Goal: Transaction & Acquisition: Purchase product/service

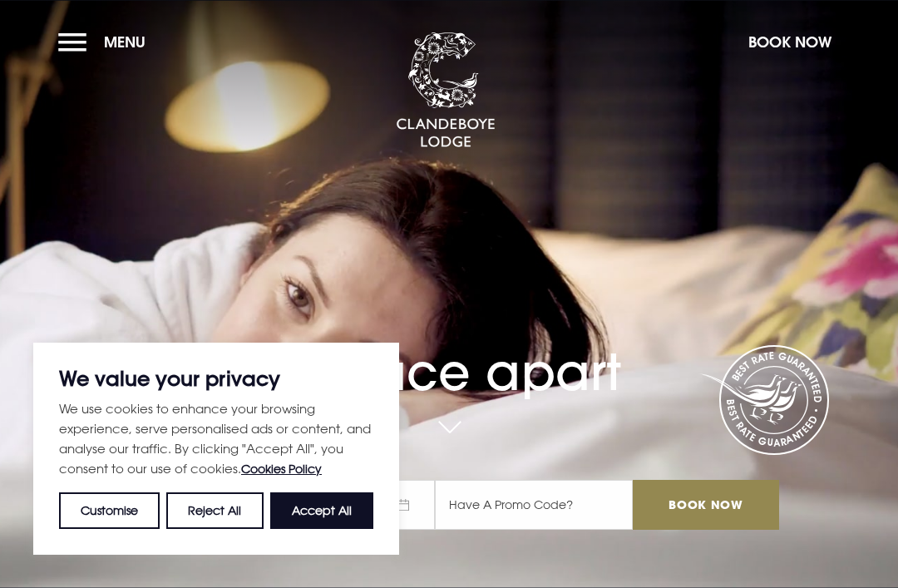
click at [337, 514] on button "Accept All" at bounding box center [321, 510] width 103 height 37
checkbox input "true"
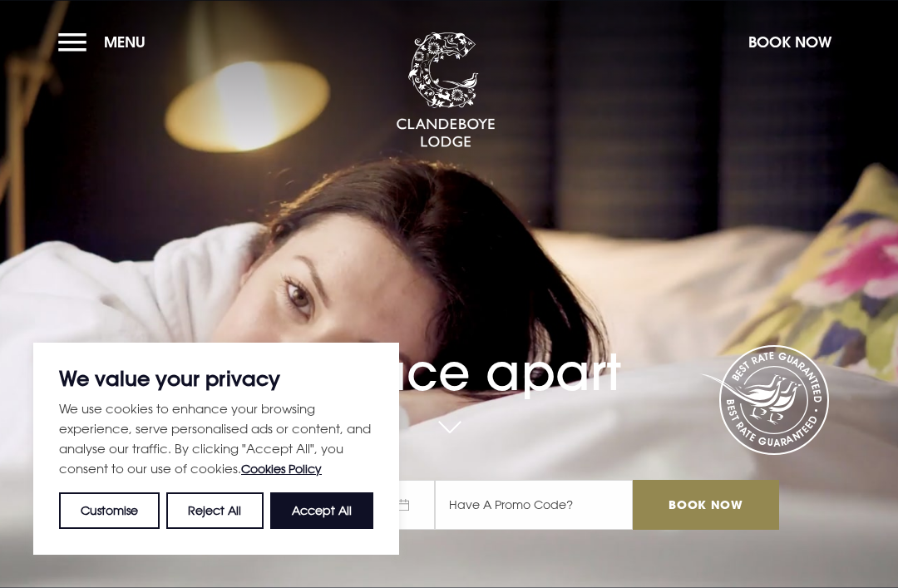
checkbox input "true"
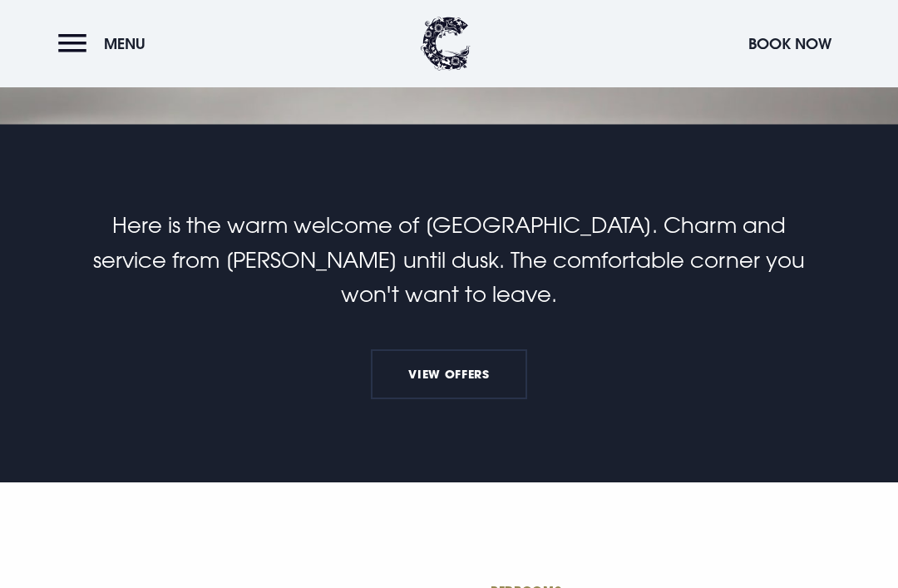
scroll to position [462, 0]
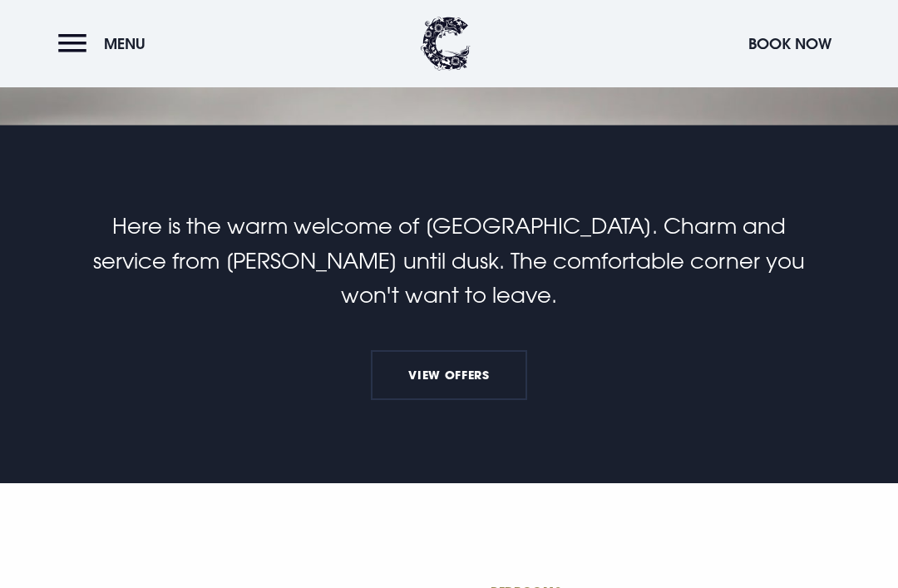
click at [454, 400] on link "View Offers" at bounding box center [449, 375] width 156 height 50
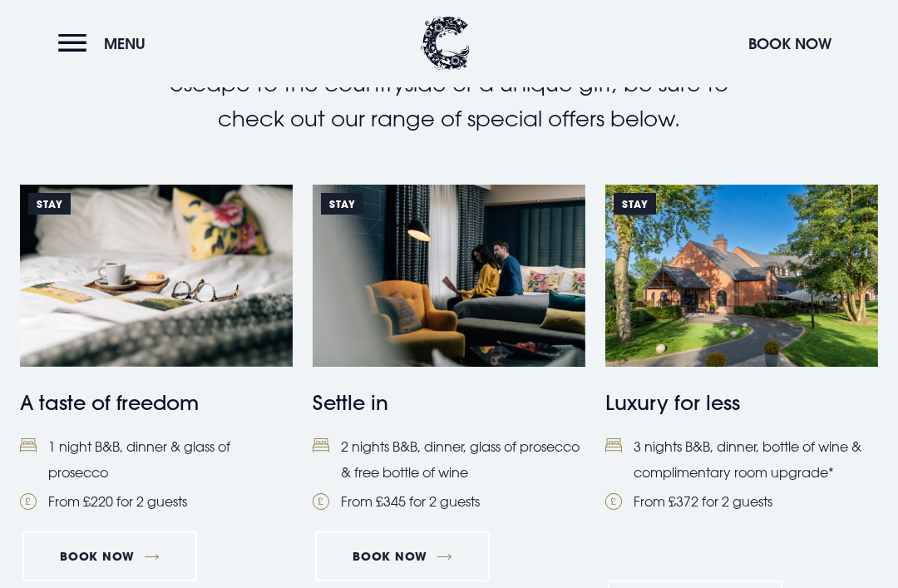
scroll to position [621, 0]
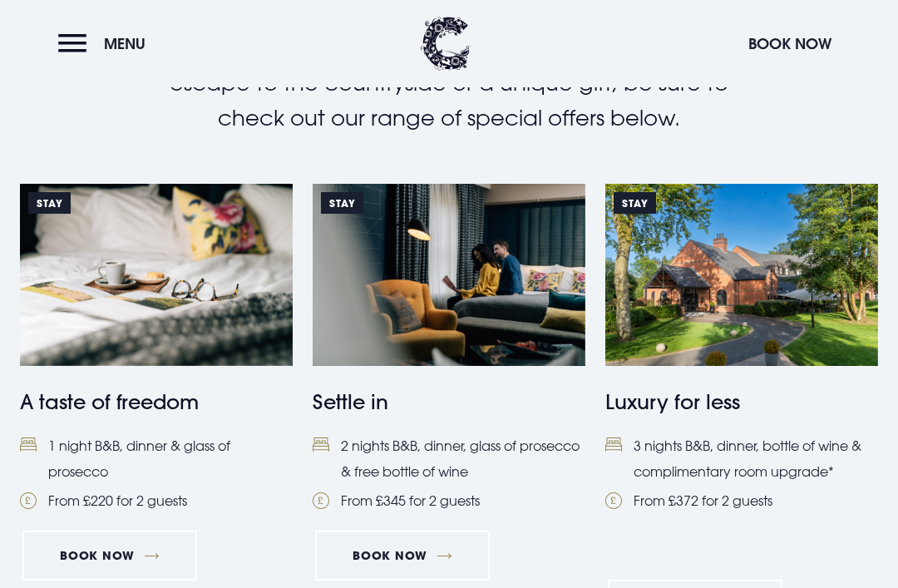
click at [138, 549] on link "Book Now" at bounding box center [109, 555] width 175 height 50
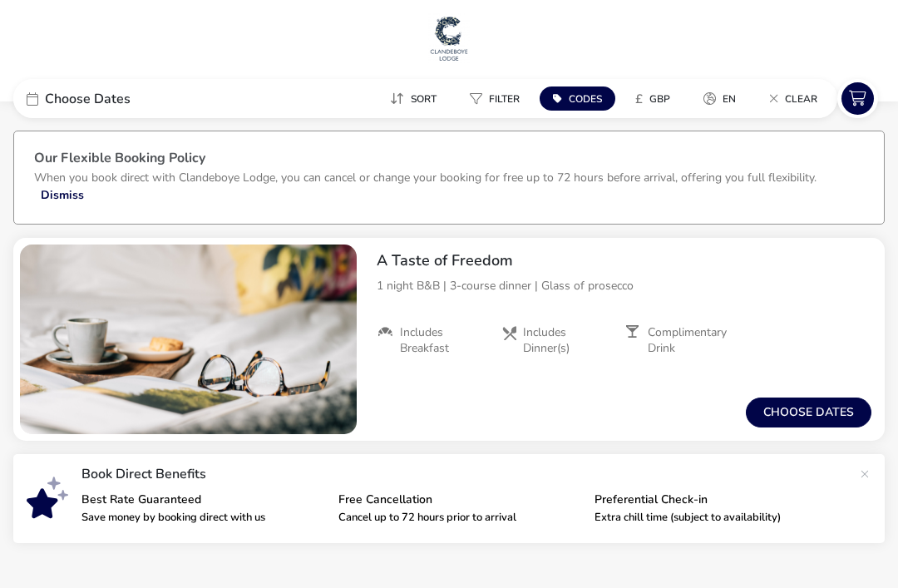
click at [817, 416] on button "Choose dates" at bounding box center [808, 412] width 125 height 30
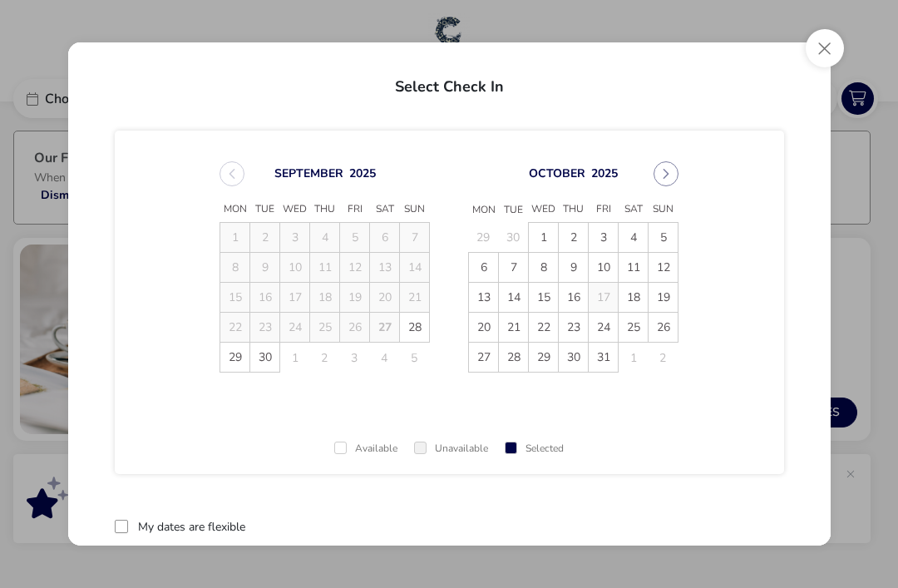
click at [634, 242] on span "4" at bounding box center [632, 237] width 29 height 29
click at [673, 243] on span "5" at bounding box center [663, 238] width 29 height 29
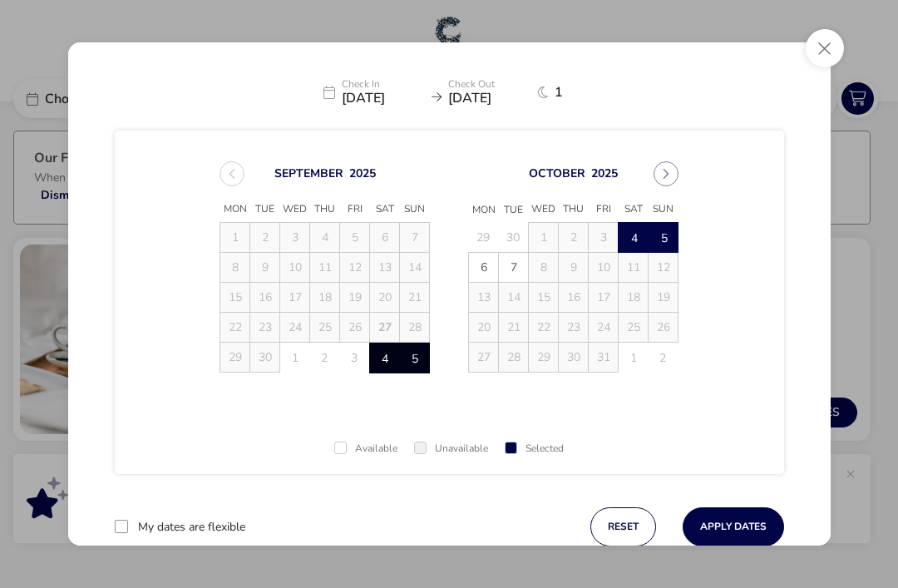
click at [740, 528] on button "Apply Dates" at bounding box center [732, 526] width 101 height 39
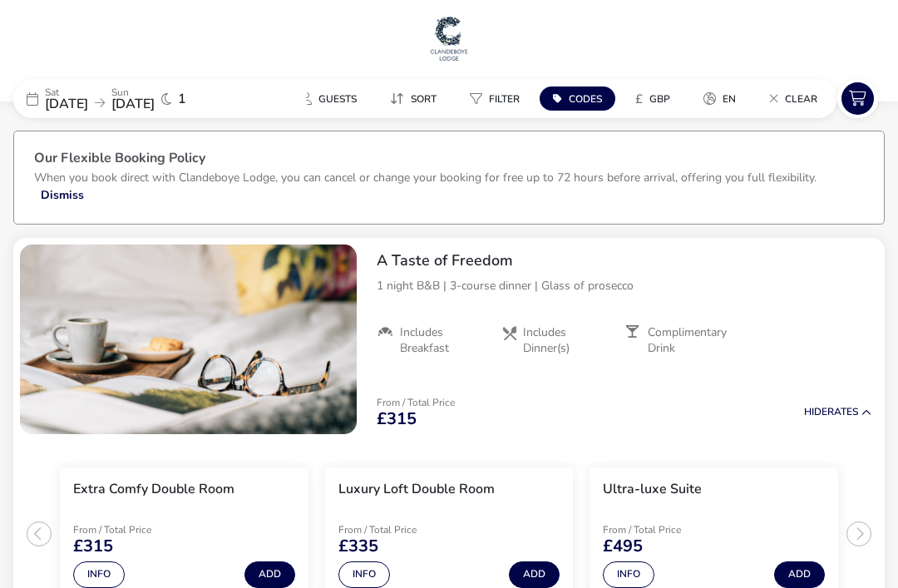
click at [586, 110] on button "Codes" at bounding box center [577, 98] width 76 height 24
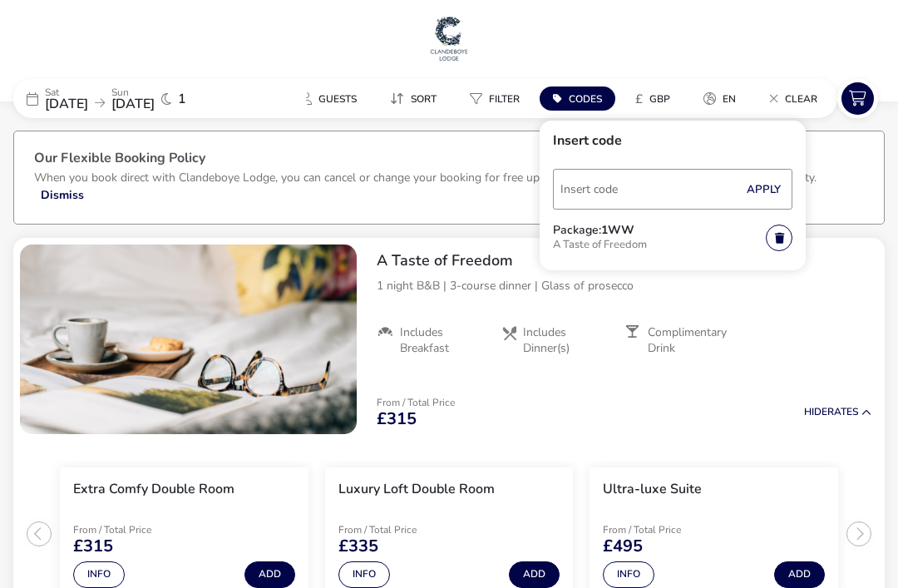
click at [623, 199] on input "Code" at bounding box center [672, 189] width 239 height 41
type input "RORY20"
click at [767, 189] on button "Apply" at bounding box center [763, 189] width 51 height 35
click at [503, 421] on div "From / Total Price £315 Hide Rates" at bounding box center [623, 412] width 521 height 57
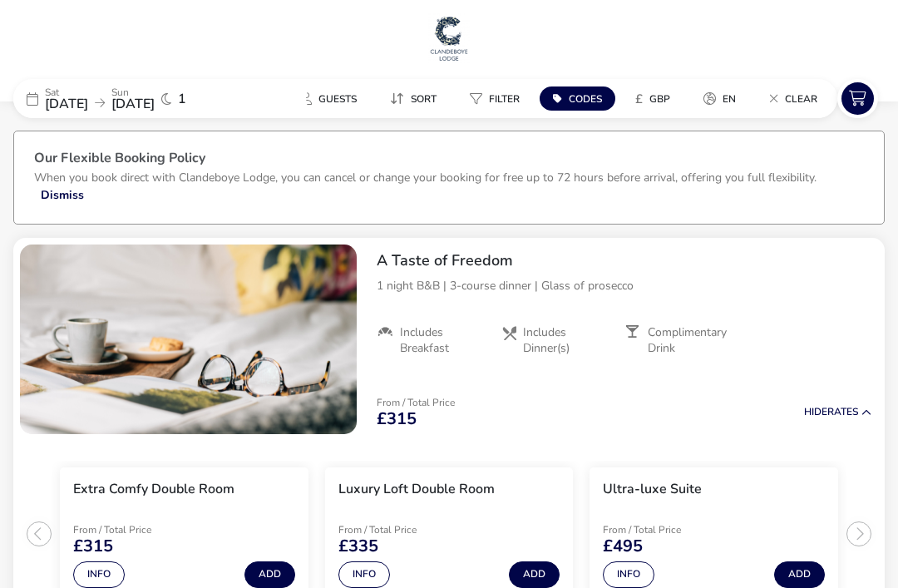
click at [573, 106] on button "Codes" at bounding box center [577, 98] width 76 height 24
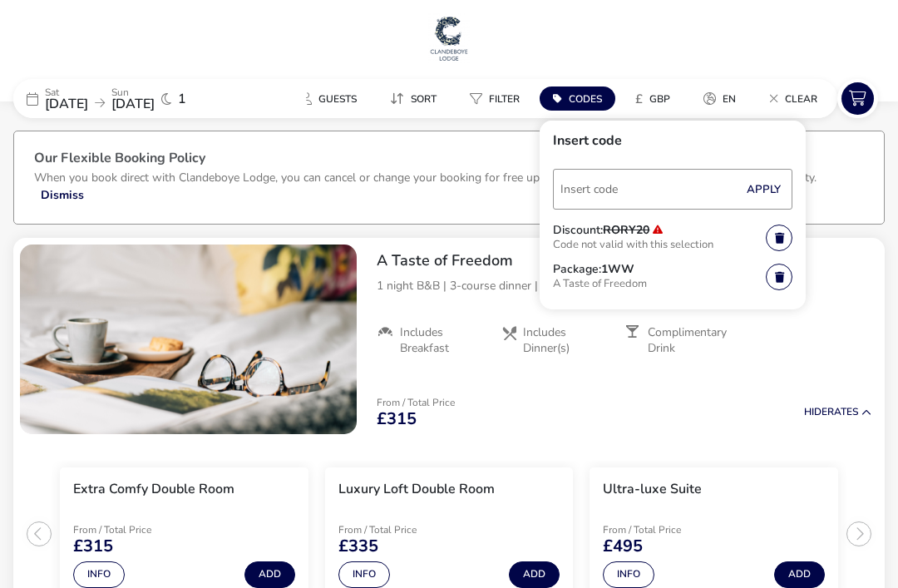
click at [627, 189] on input "Code" at bounding box center [672, 189] width 239 height 41
type input "RORY20"
click at [773, 189] on button "Apply" at bounding box center [763, 189] width 51 height 35
click at [671, 194] on input "Code" at bounding box center [672, 189] width 239 height 41
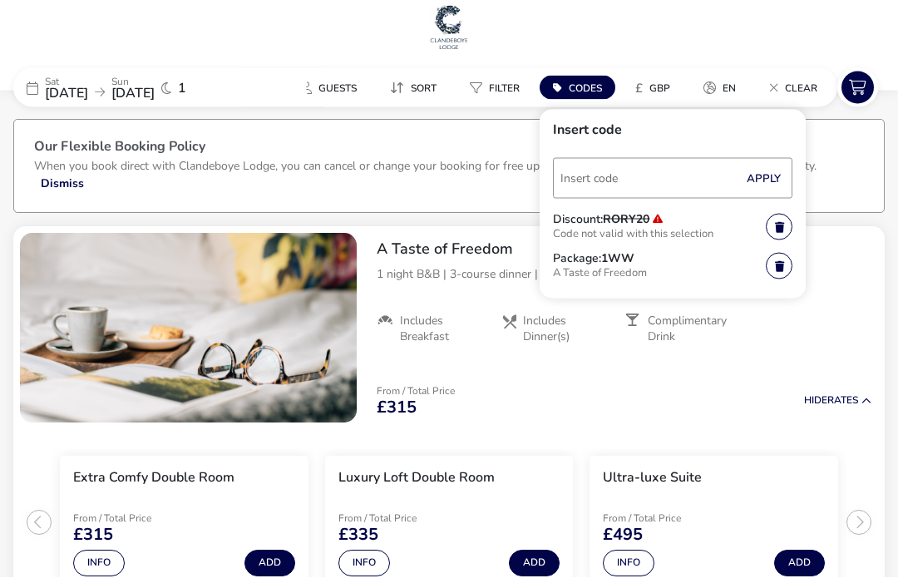
click at [856, 251] on h2 "A Taste of Freedom" at bounding box center [623, 260] width 495 height 19
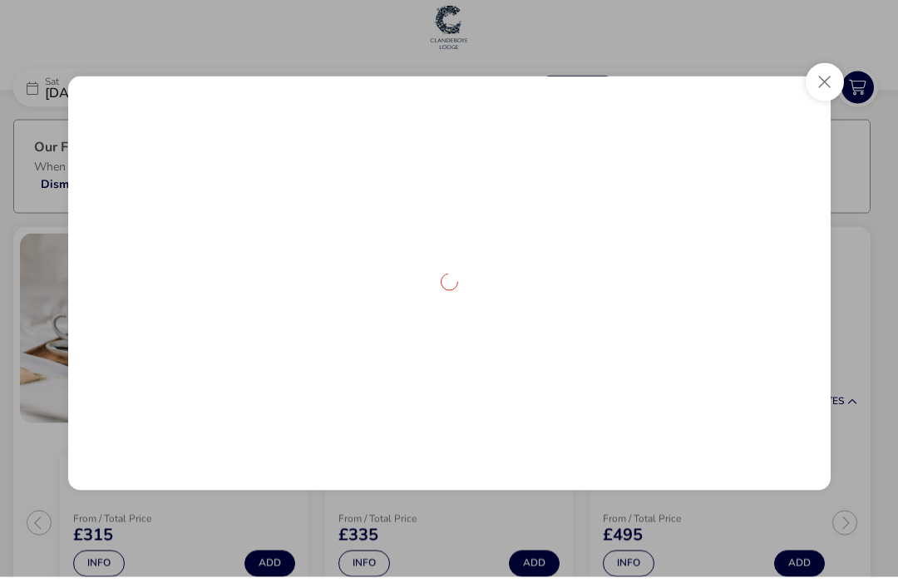
scroll to position [12, 0]
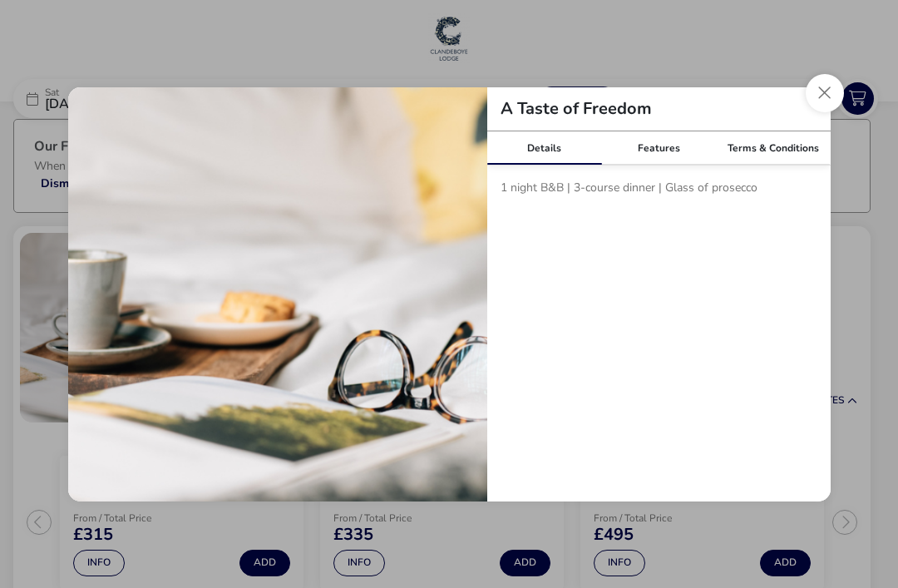
click at [774, 165] on div "Terms & Conditions" at bounding box center [773, 147] width 115 height 33
click at [662, 194] on div "Some dishes may incur a supplement charge as part of your 3-course dinner at th…" at bounding box center [658, 199] width 343 height 68
click at [652, 165] on div "Features" at bounding box center [658, 147] width 115 height 33
click at [561, 165] on div "Details" at bounding box center [544, 147] width 115 height 33
click at [824, 112] on button "Close modal" at bounding box center [824, 93] width 38 height 38
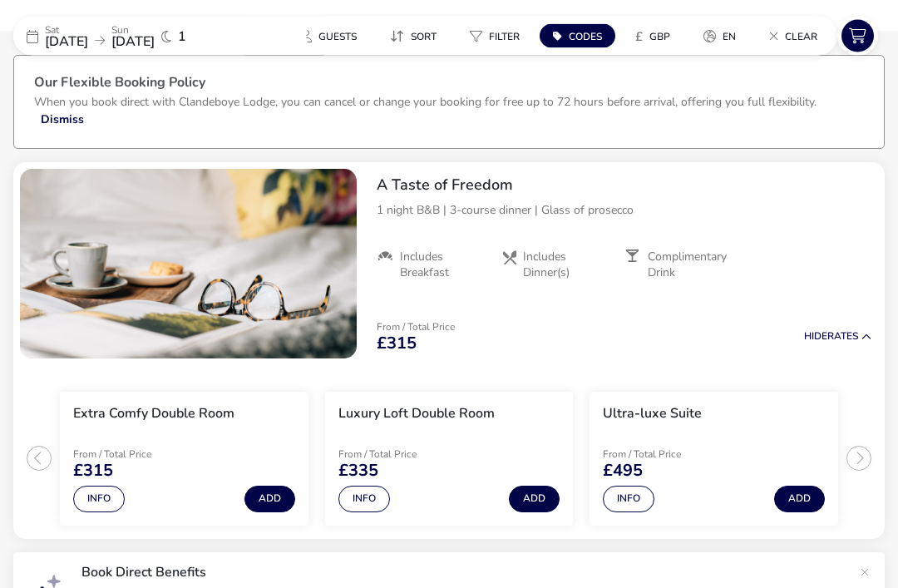
scroll to position [0, 0]
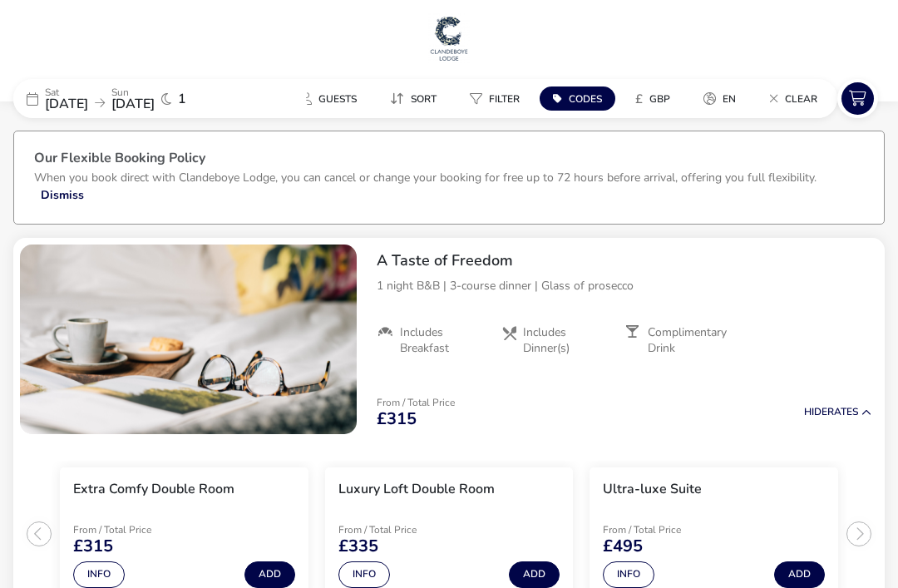
click at [345, 104] on span "Guests" at bounding box center [337, 98] width 38 height 13
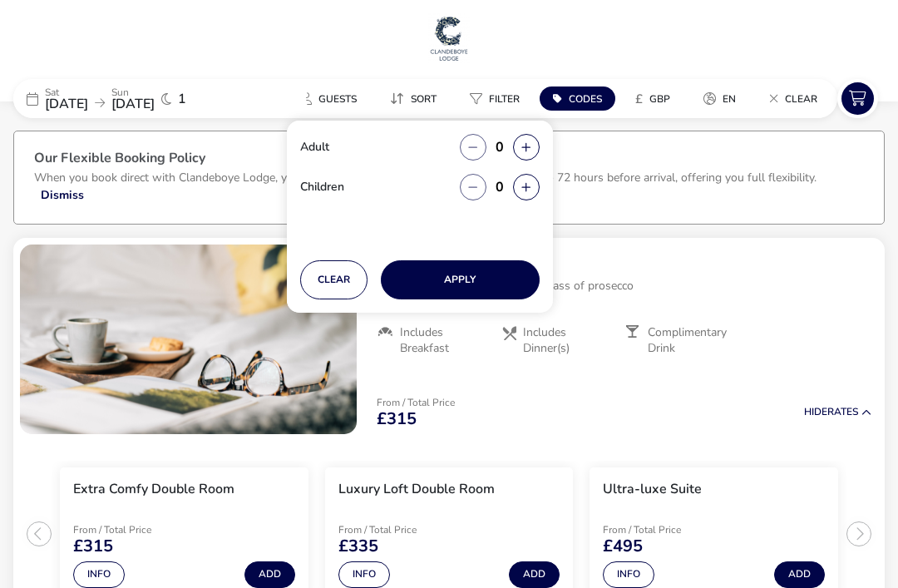
click at [530, 146] on icon "button" at bounding box center [525, 147] width 9 height 11
click at [527, 155] on button "button" at bounding box center [526, 147] width 27 height 27
type input "2"
click at [475, 280] on button "Apply" at bounding box center [460, 279] width 159 height 39
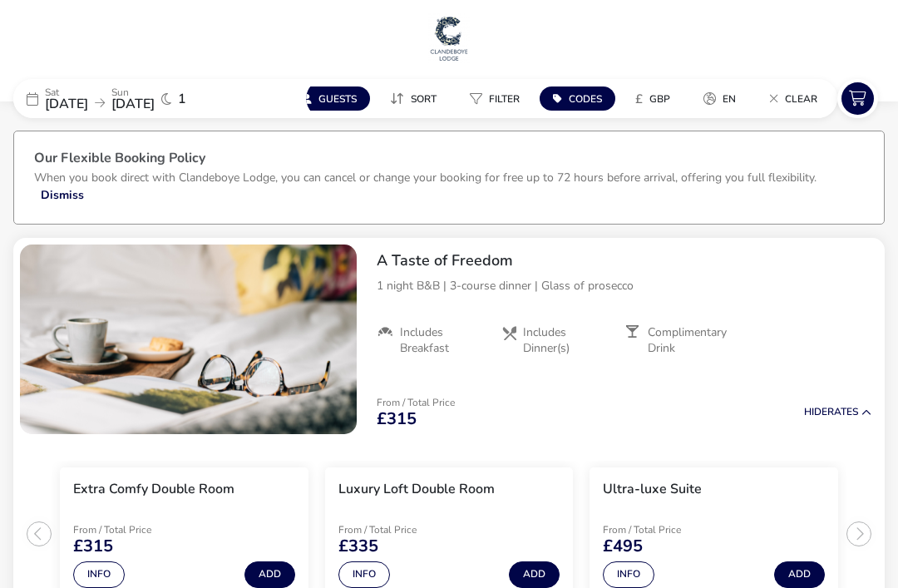
click at [668, 110] on button "£ GBP" at bounding box center [653, 98] width 62 height 24
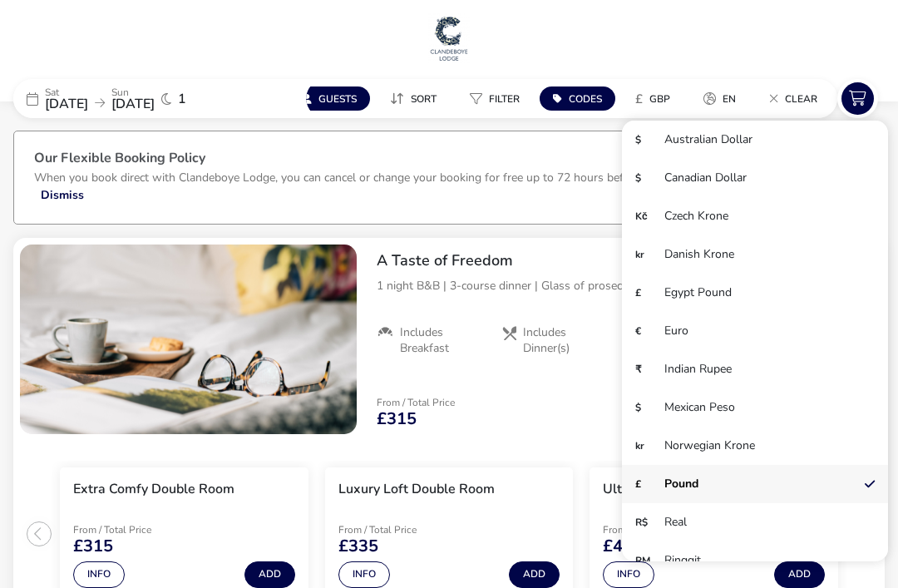
click at [563, 420] on div "From / Total Price £315 Hide Rates" at bounding box center [623, 412] width 521 height 57
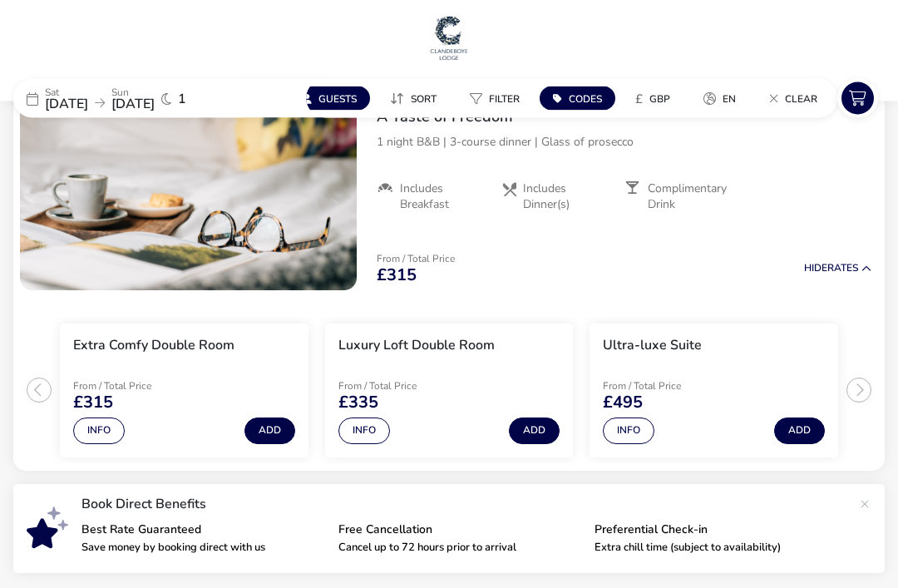
scroll to position [184, 0]
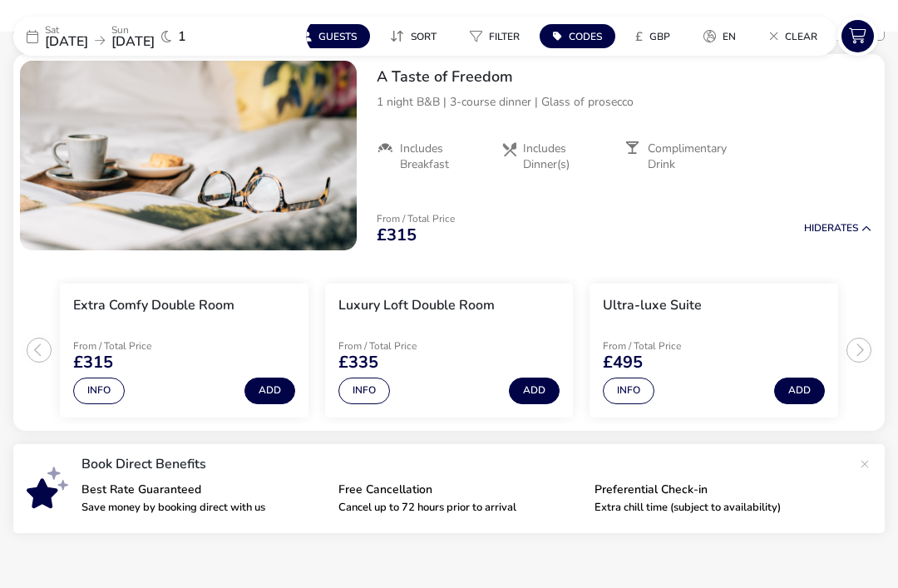
click at [870, 226] on icon at bounding box center [866, 229] width 10 height 10
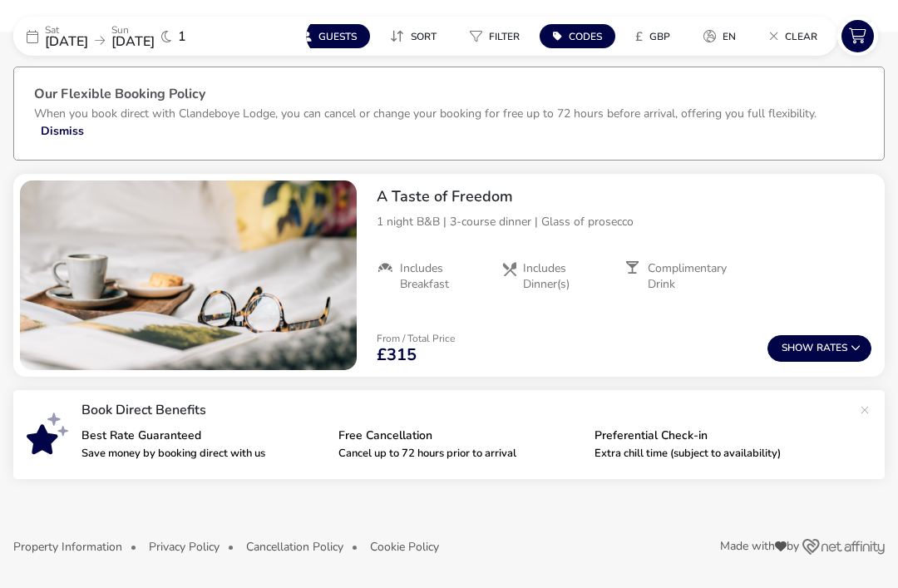
scroll to position [11, 0]
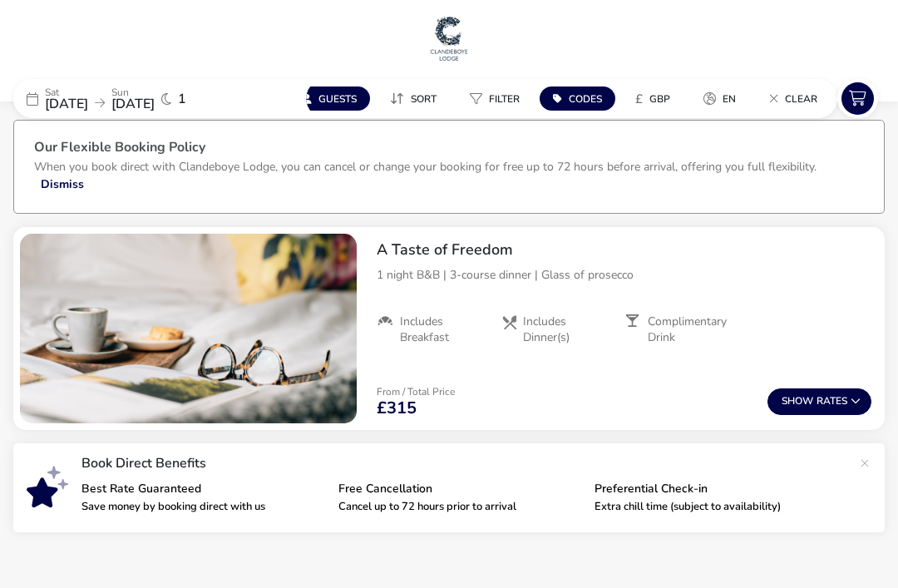
click at [817, 398] on button "Show Rates" at bounding box center [819, 401] width 104 height 27
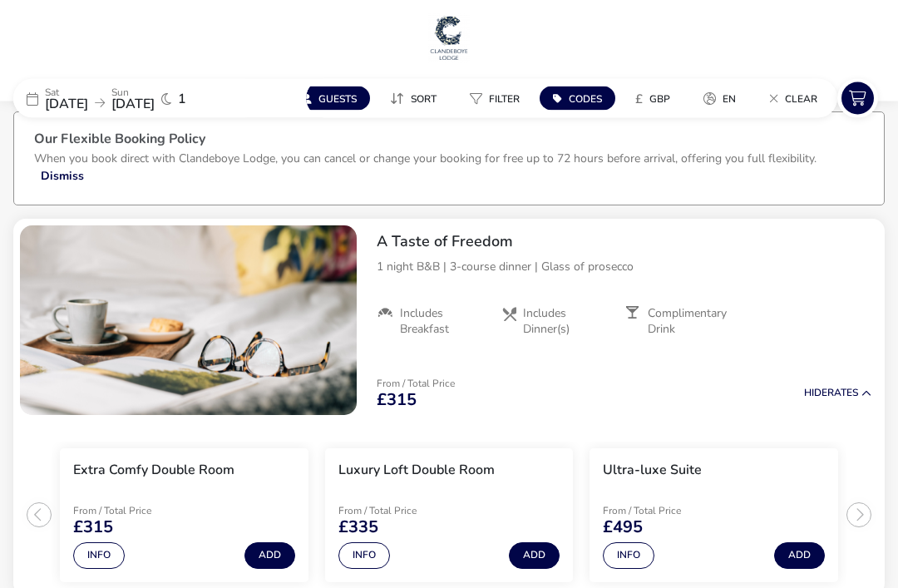
scroll to position [0, 0]
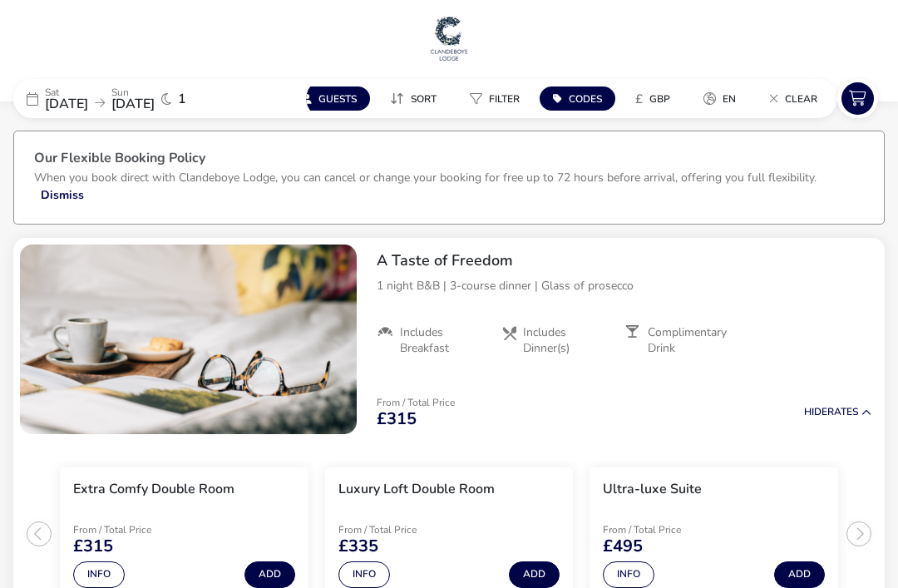
click at [419, 104] on span "Sort" at bounding box center [424, 98] width 26 height 13
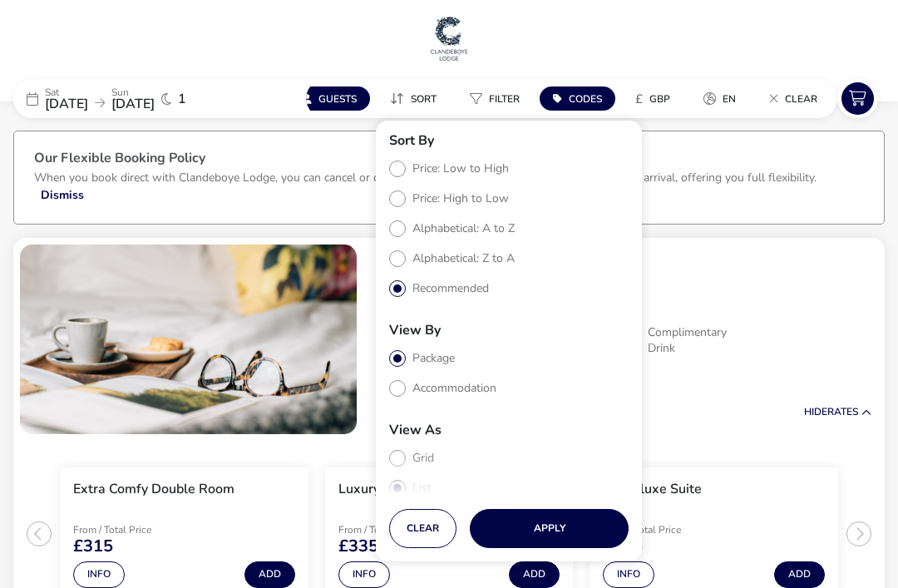
click at [544, 548] on button "Apply" at bounding box center [549, 528] width 159 height 39
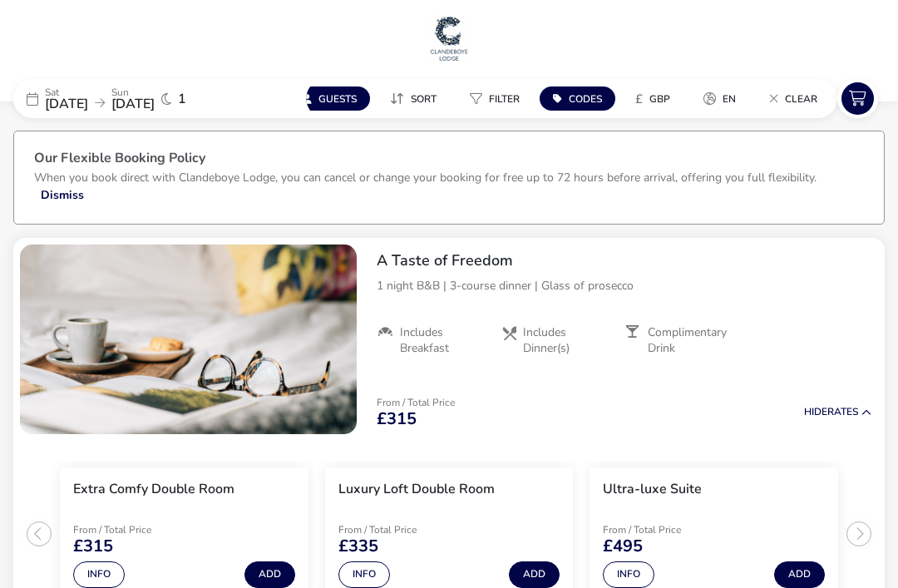
click at [492, 101] on span "Filter" at bounding box center [504, 98] width 31 height 13
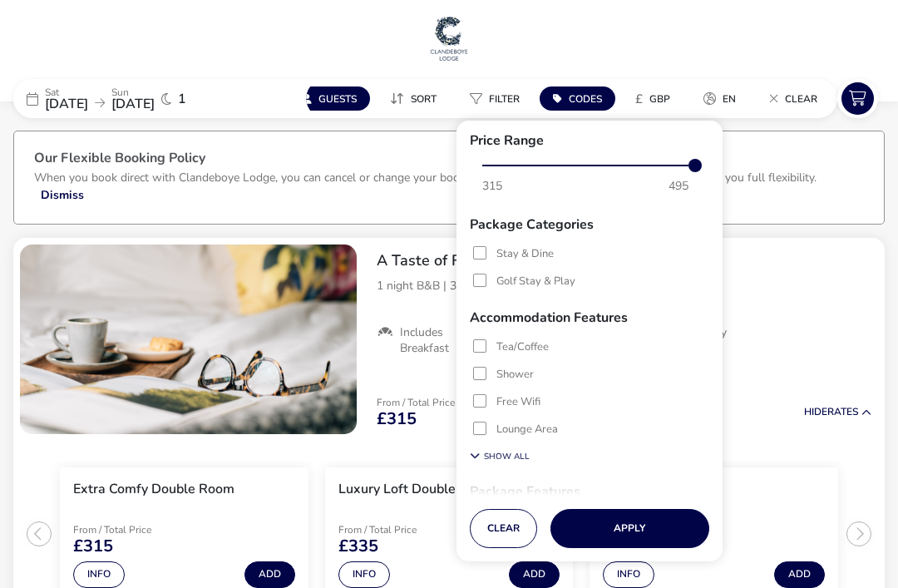
click at [774, 401] on div "From / Total Price £315 Hide Rates" at bounding box center [623, 412] width 521 height 57
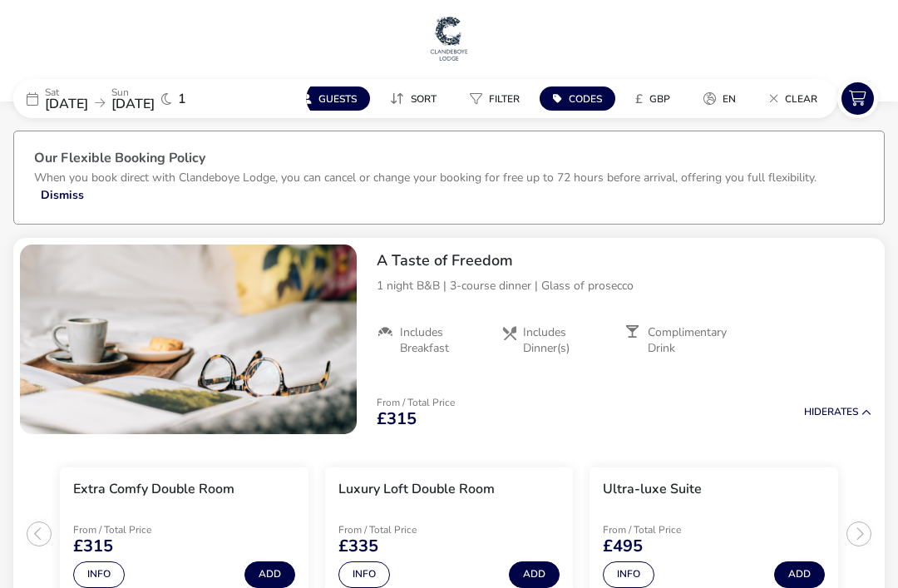
click at [864, 103] on icon at bounding box center [857, 98] width 32 height 32
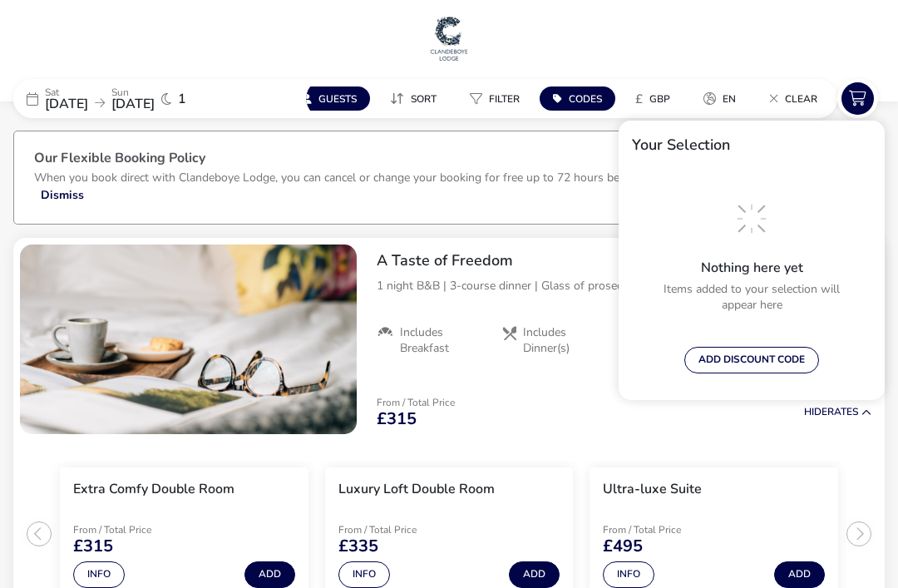
click at [777, 234] on icon at bounding box center [751, 218] width 53 height 53
click at [592, 396] on div "From / Total Price £315 Hide Rates" at bounding box center [623, 412] width 521 height 57
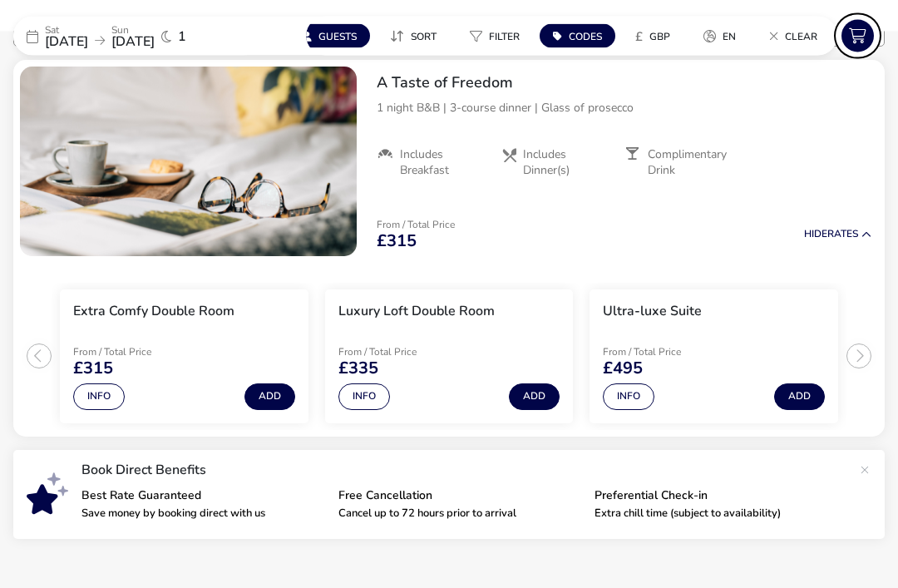
scroll to position [184, 0]
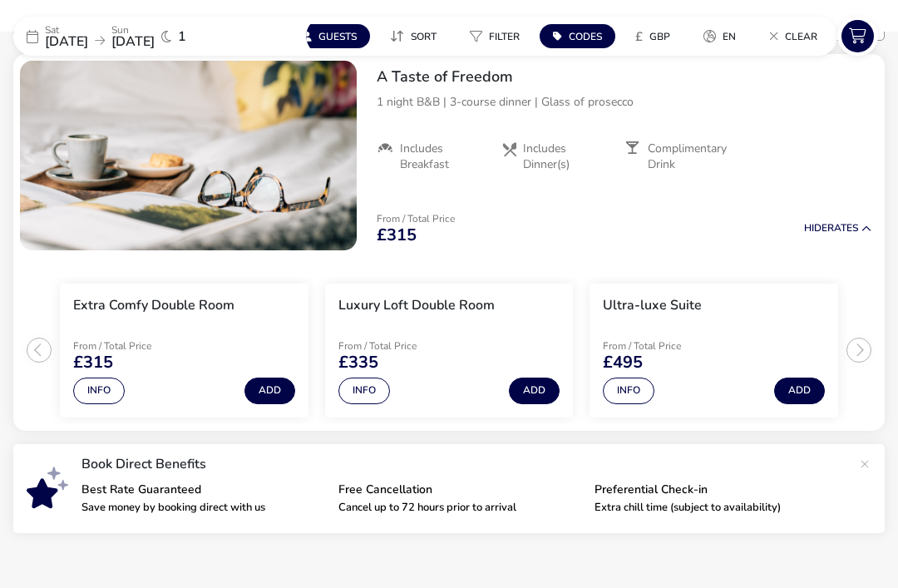
click at [285, 392] on button "Add" at bounding box center [269, 390] width 51 height 27
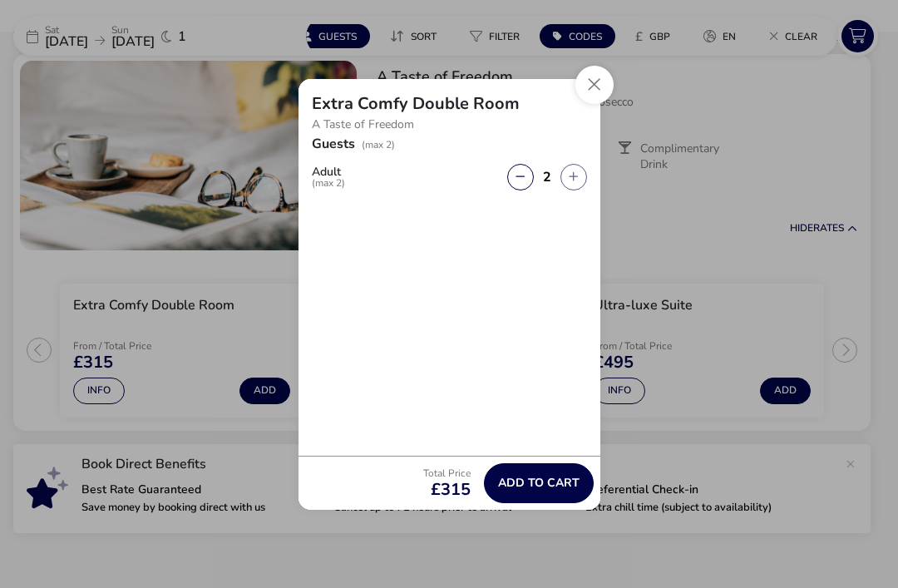
click at [553, 489] on span "Add to cart" at bounding box center [538, 482] width 81 height 12
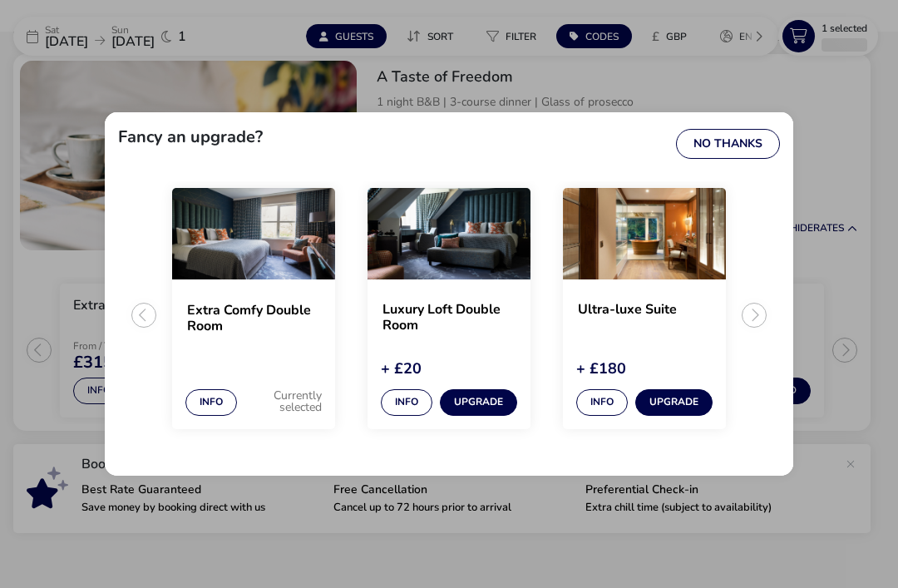
click at [736, 159] on button "No Thanks" at bounding box center [728, 144] width 104 height 30
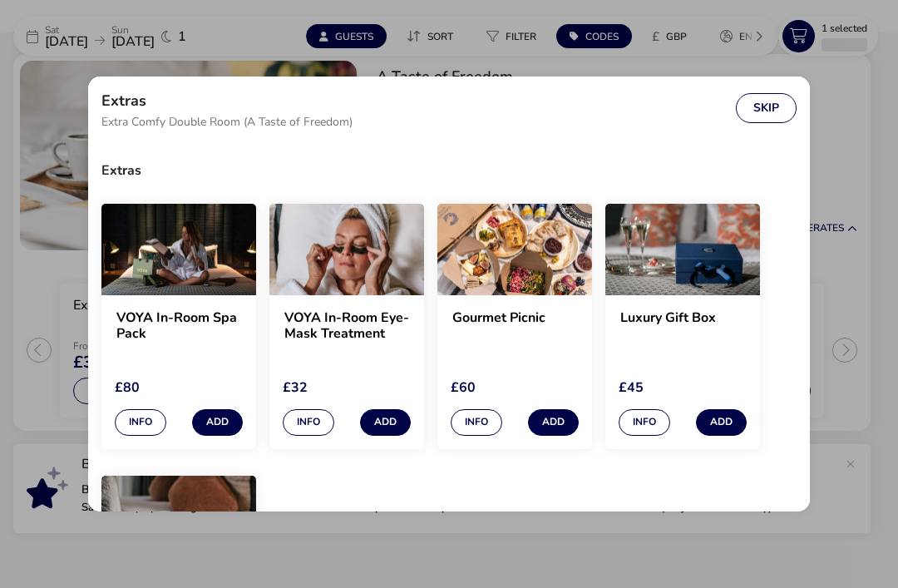
click at [770, 121] on button "Skip" at bounding box center [766, 108] width 61 height 30
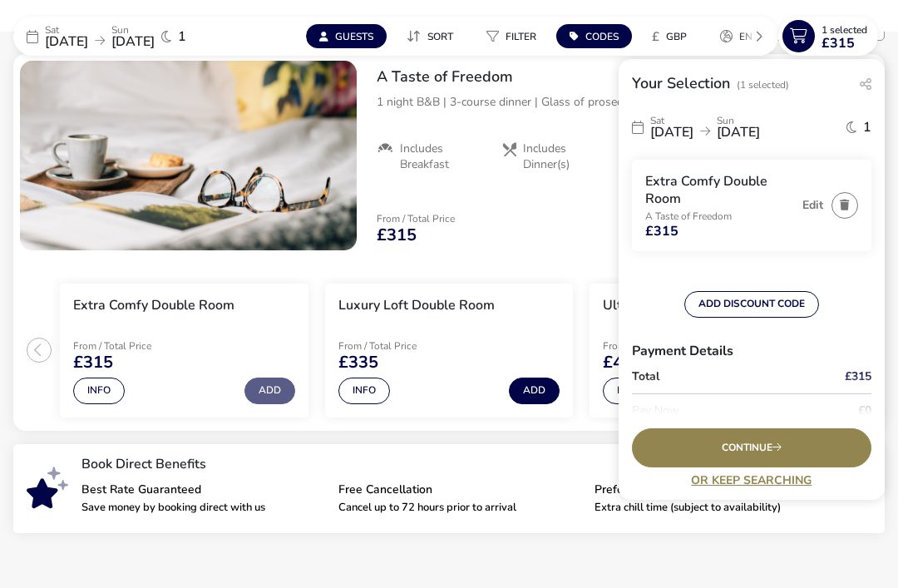
click at [758, 301] on button "ADD DISCOUNT CODE" at bounding box center [751, 304] width 135 height 27
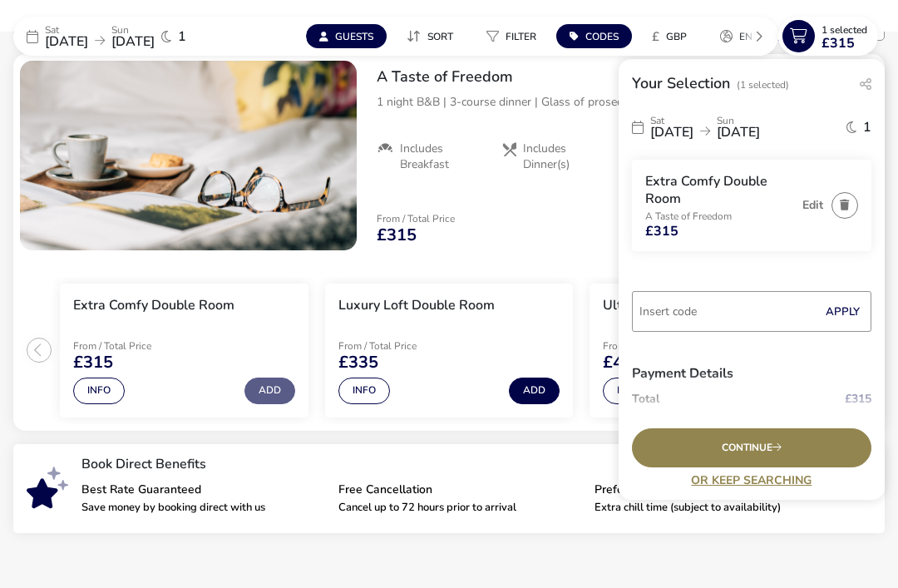
click at [716, 312] on input "Code" at bounding box center [751, 311] width 239 height 41
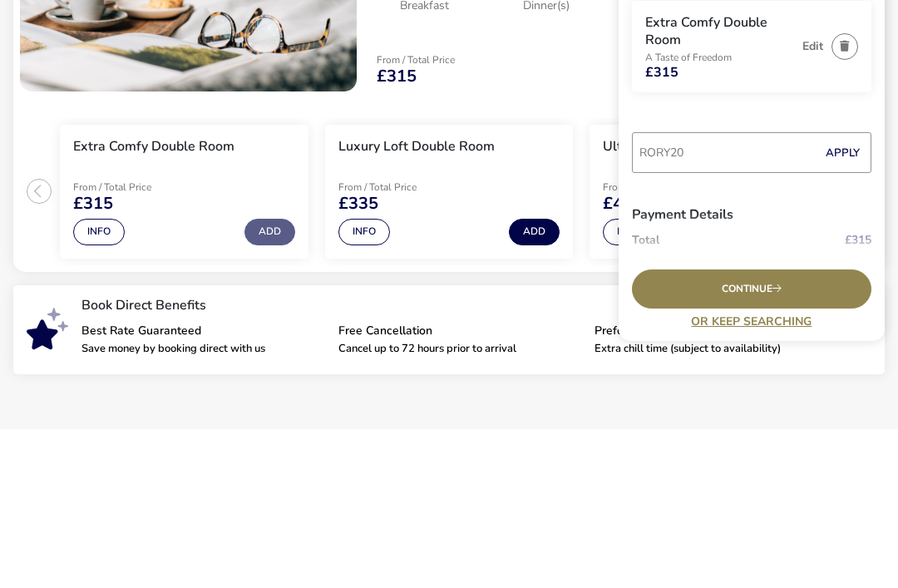
type input "RORY20"
click at [866, 294] on button "Apply" at bounding box center [842, 311] width 51 height 35
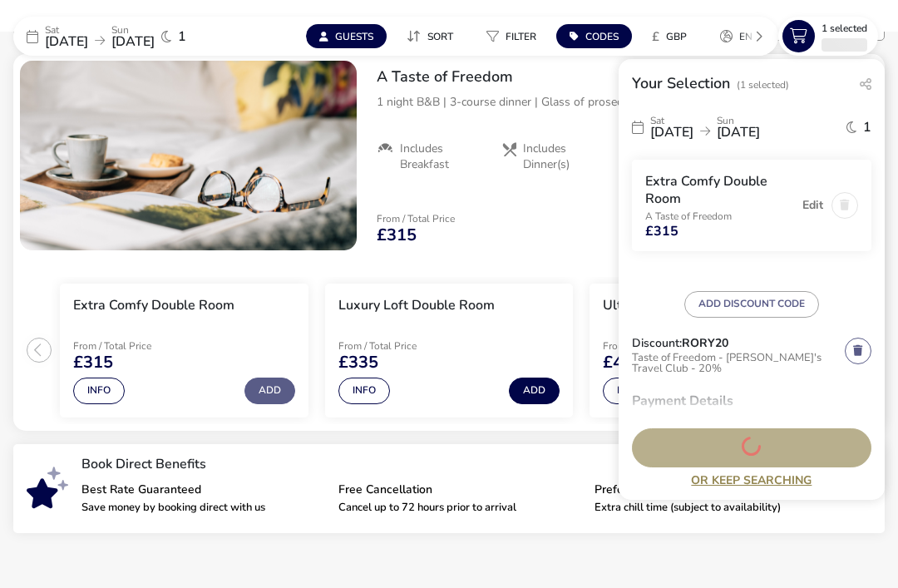
scroll to position [66, 0]
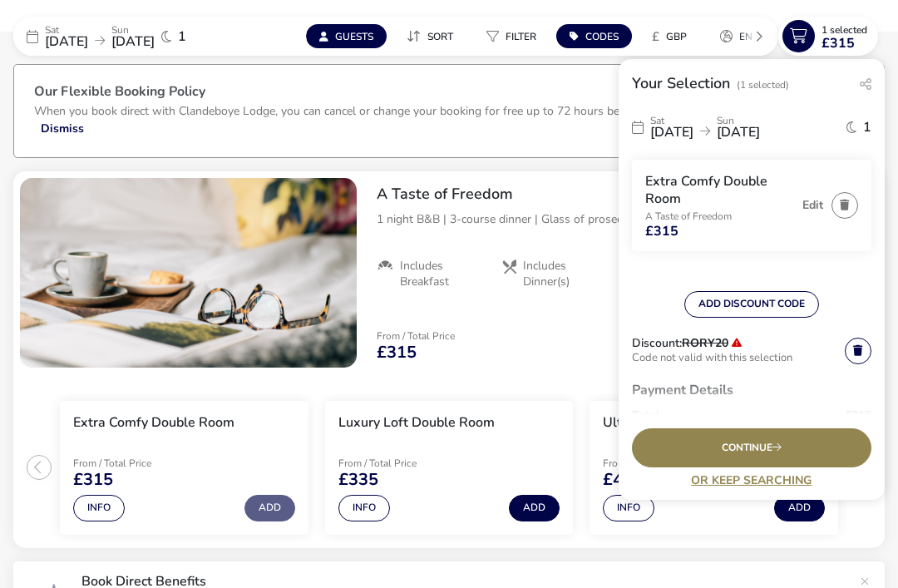
click at [753, 467] on div "Continue" at bounding box center [751, 447] width 239 height 39
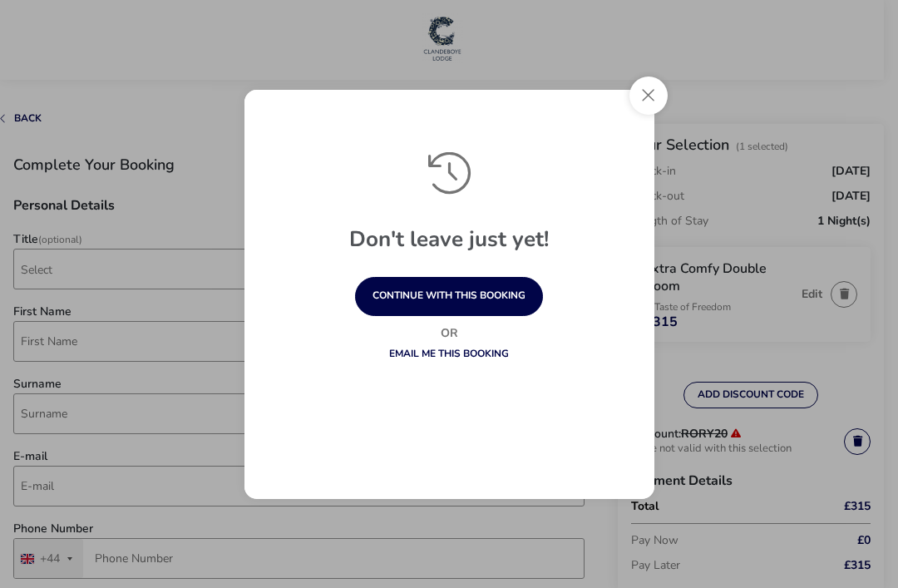
click at [657, 111] on button "Close" at bounding box center [648, 95] width 38 height 38
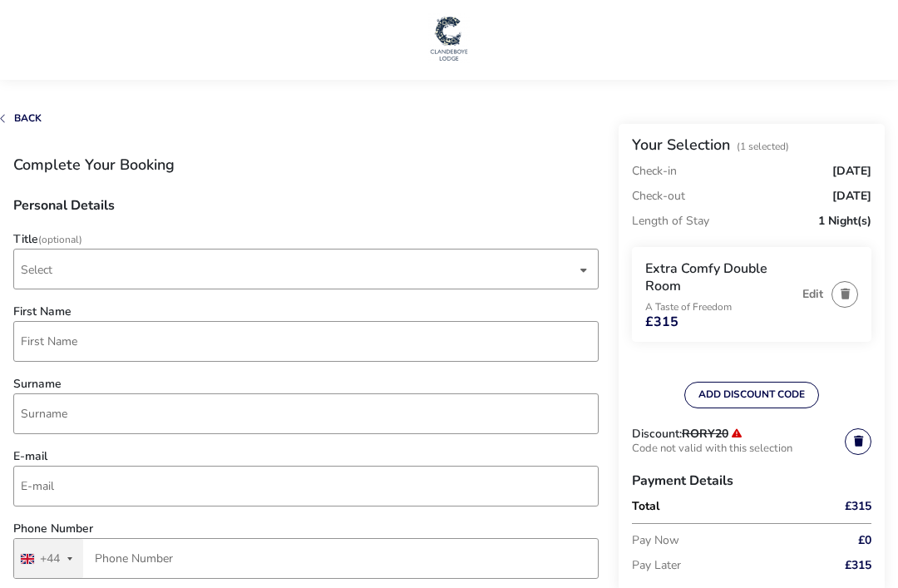
click at [863, 450] on link at bounding box center [857, 441] width 27 height 27
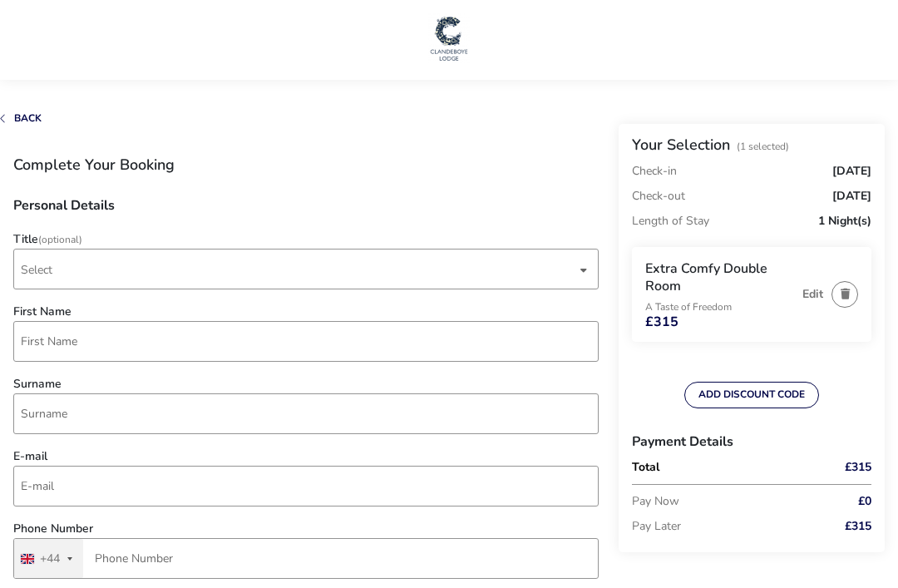
click at [778, 393] on button "ADD DISCOUNT CODE" at bounding box center [751, 394] width 135 height 27
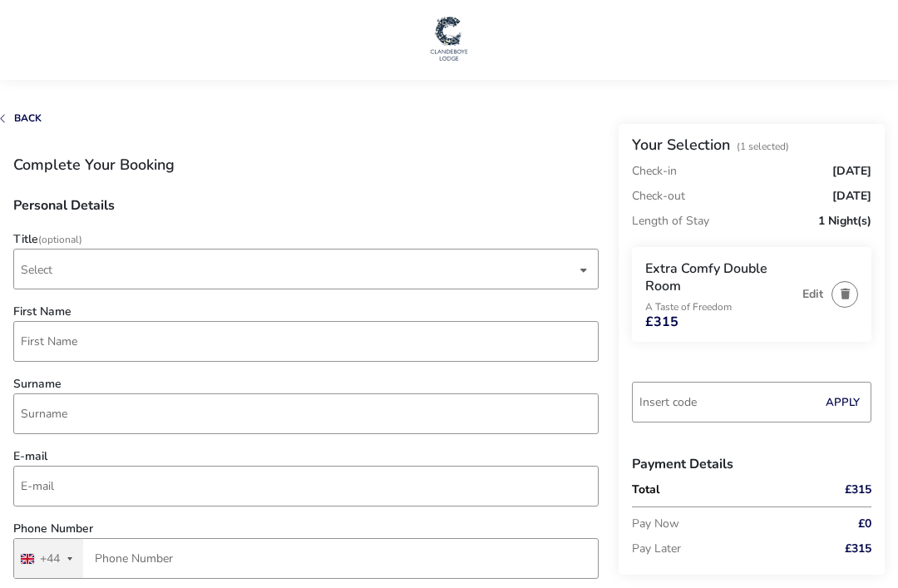
click at [691, 391] on input "Code" at bounding box center [751, 401] width 239 height 41
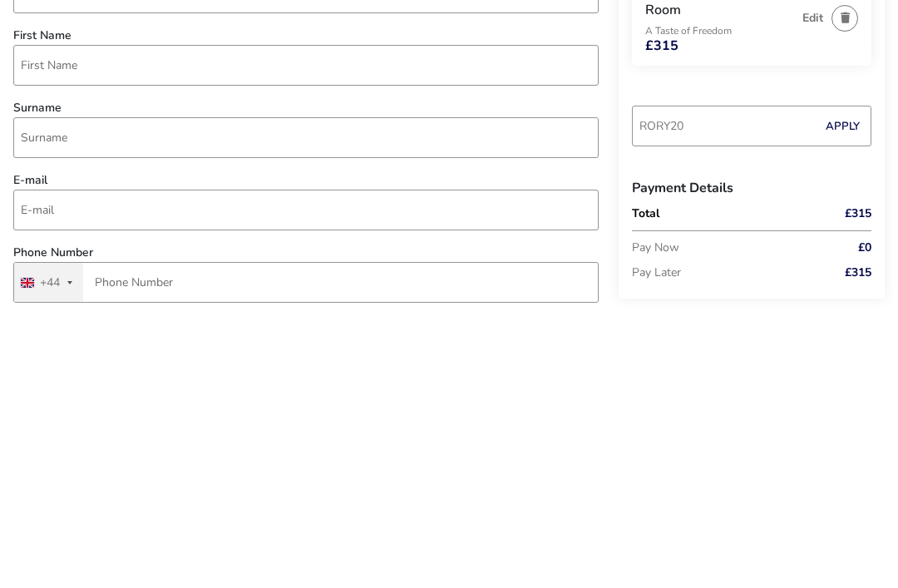
type input "RORY20"
click at [852, 385] on button "Apply" at bounding box center [842, 402] width 51 height 35
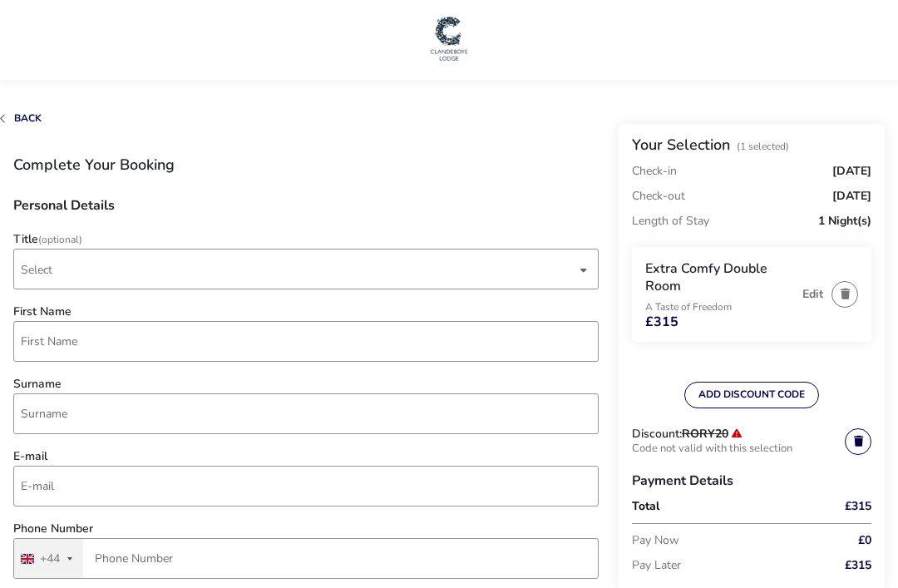
scroll to position [276, 0]
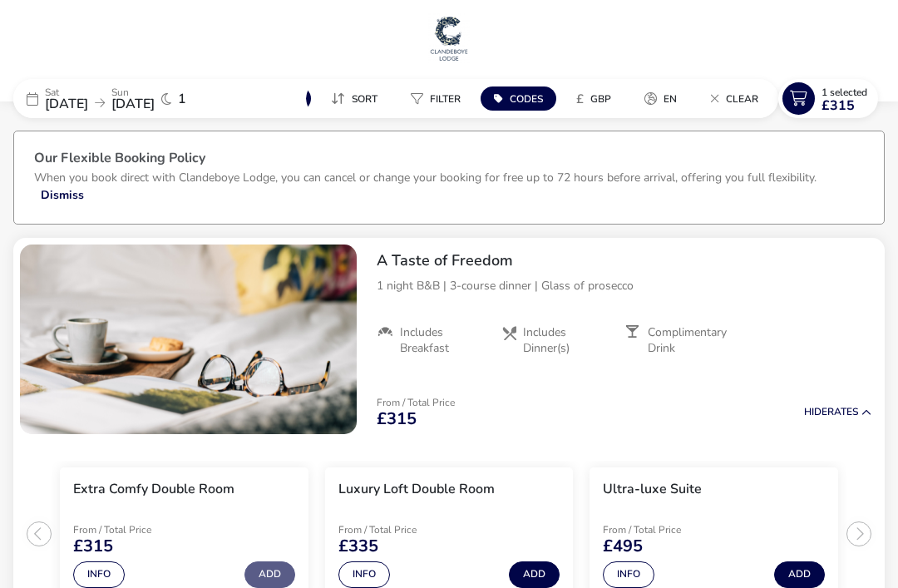
scroll to position [120, 0]
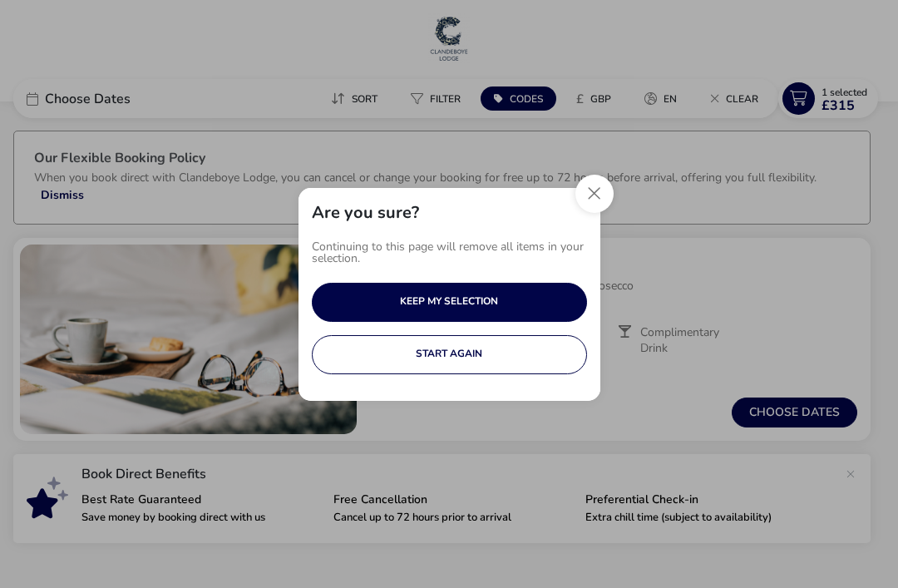
click at [604, 199] on button "Close" at bounding box center [594, 194] width 38 height 38
click at [594, 200] on button "Close" at bounding box center [594, 194] width 38 height 38
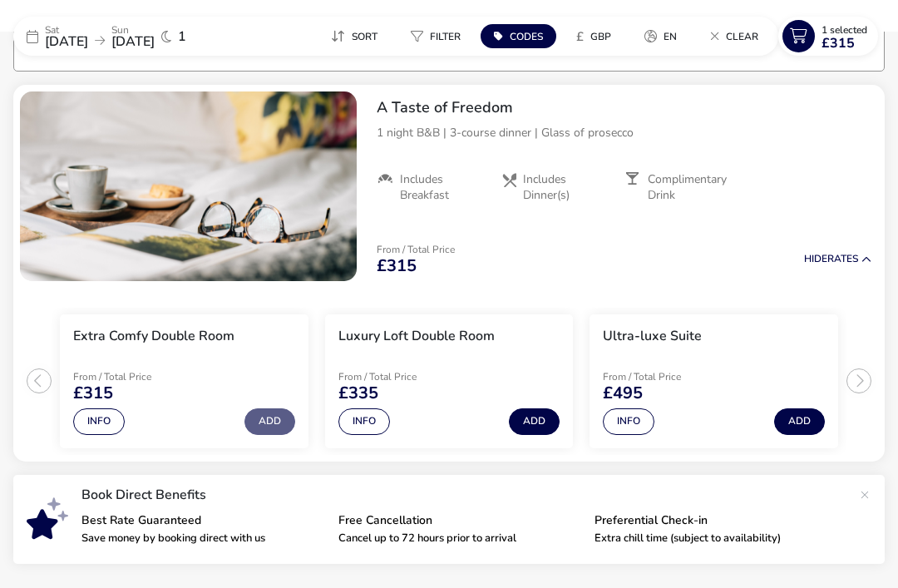
scroll to position [149, 0]
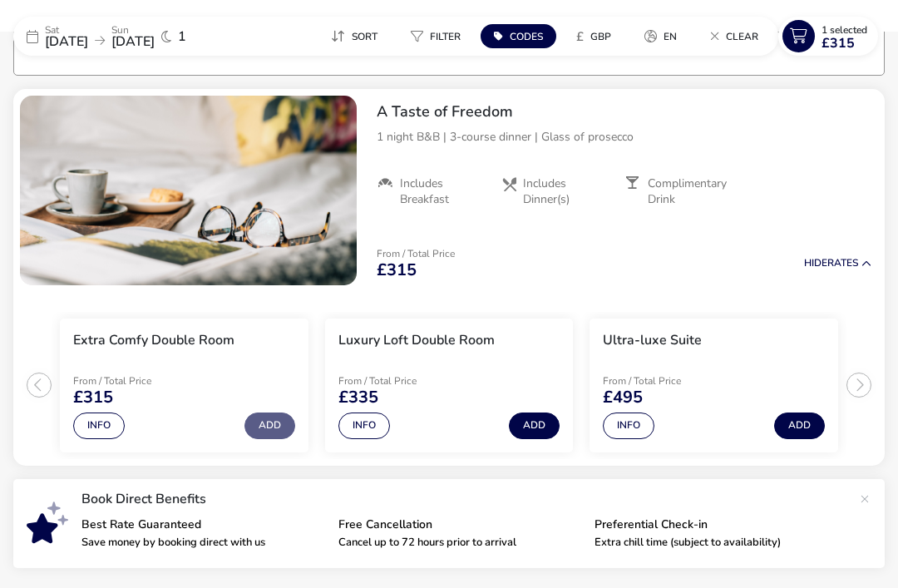
click at [279, 424] on button "Add" at bounding box center [269, 425] width 51 height 27
click at [282, 428] on button "Add" at bounding box center [269, 425] width 51 height 27
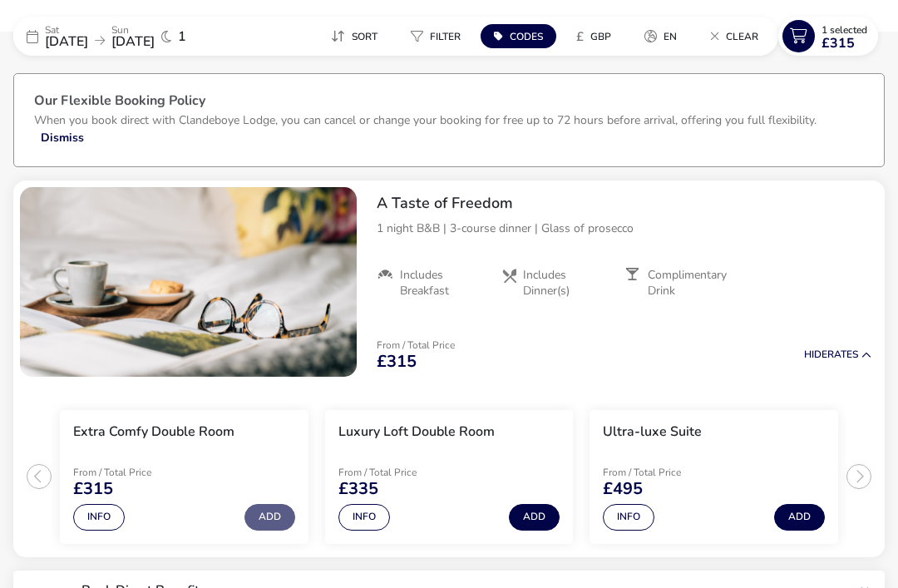
scroll to position [0, 0]
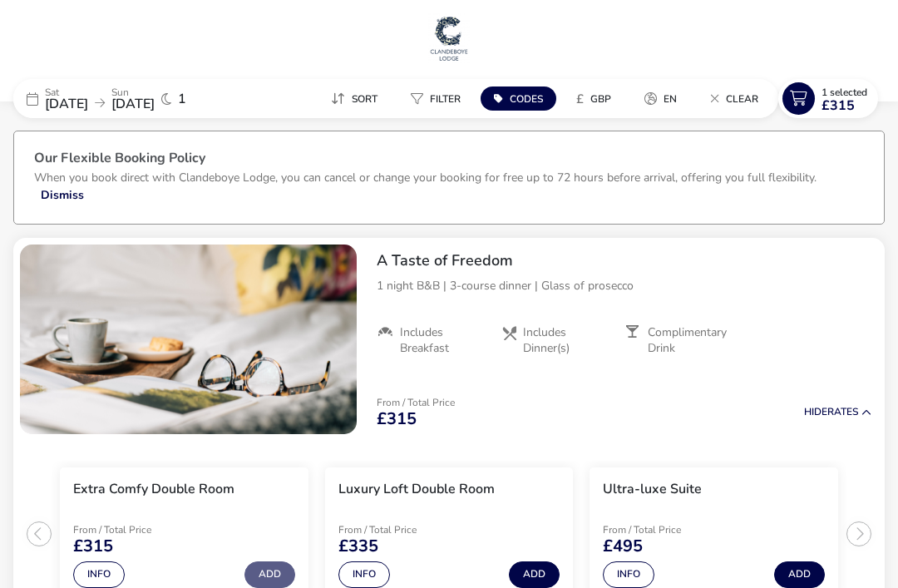
click at [797, 104] on icon at bounding box center [798, 98] width 32 height 32
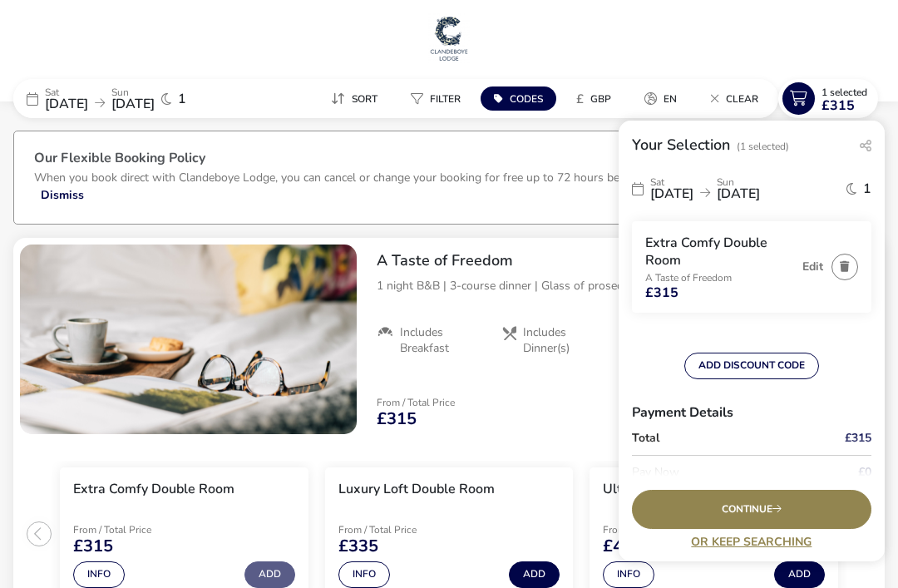
click at [560, 386] on div "From / Total Price £315 Hide Rates" at bounding box center [623, 412] width 521 height 57
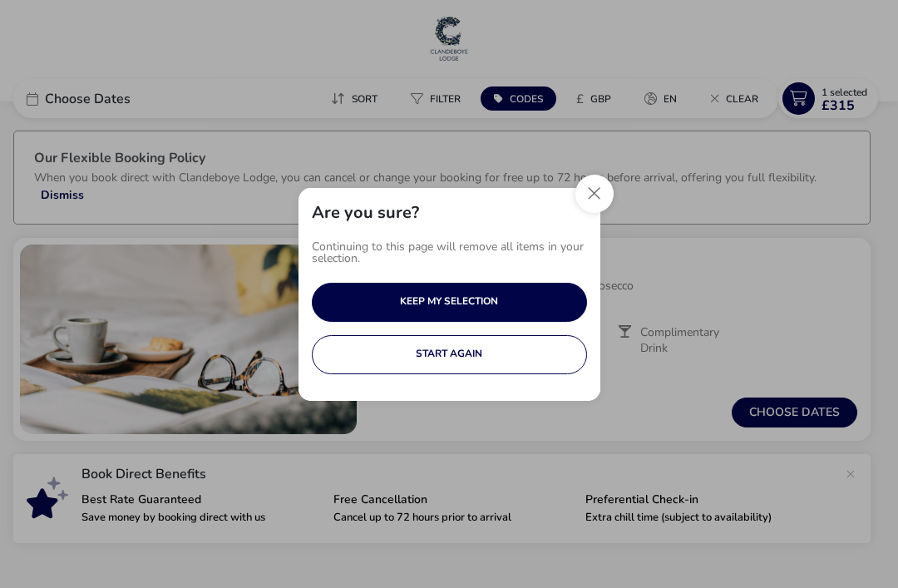
click at [464, 358] on button "START AGAIN" at bounding box center [449, 354] width 275 height 39
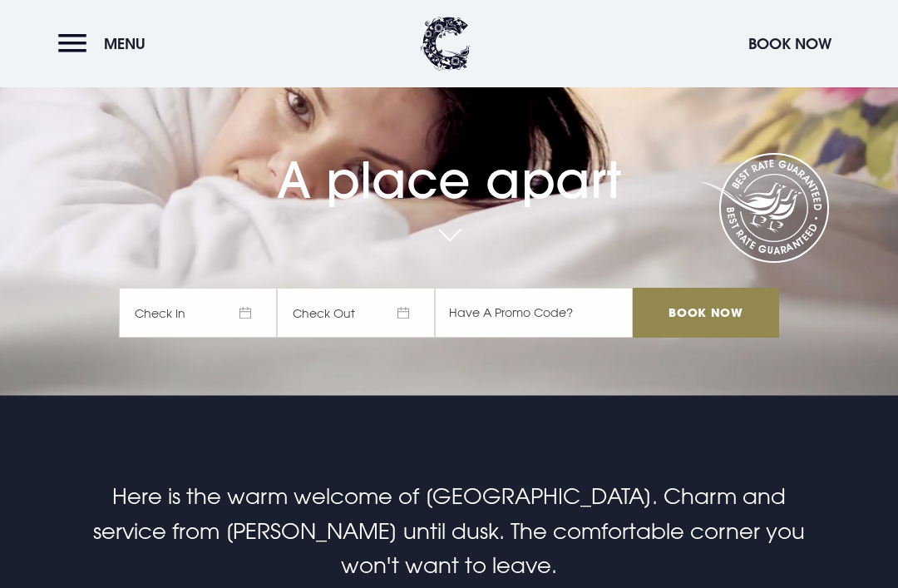
scroll to position [185, 0]
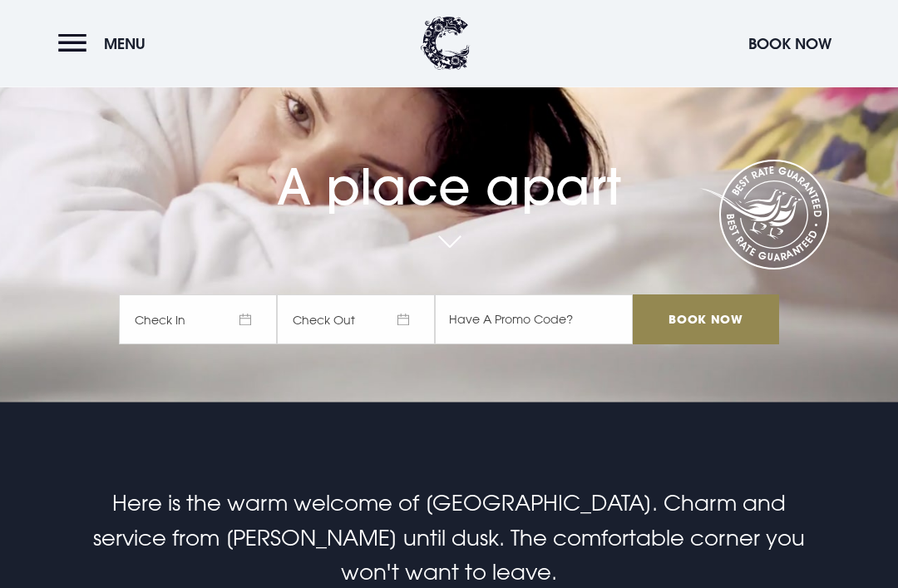
click at [262, 345] on span "Check In" at bounding box center [198, 320] width 158 height 50
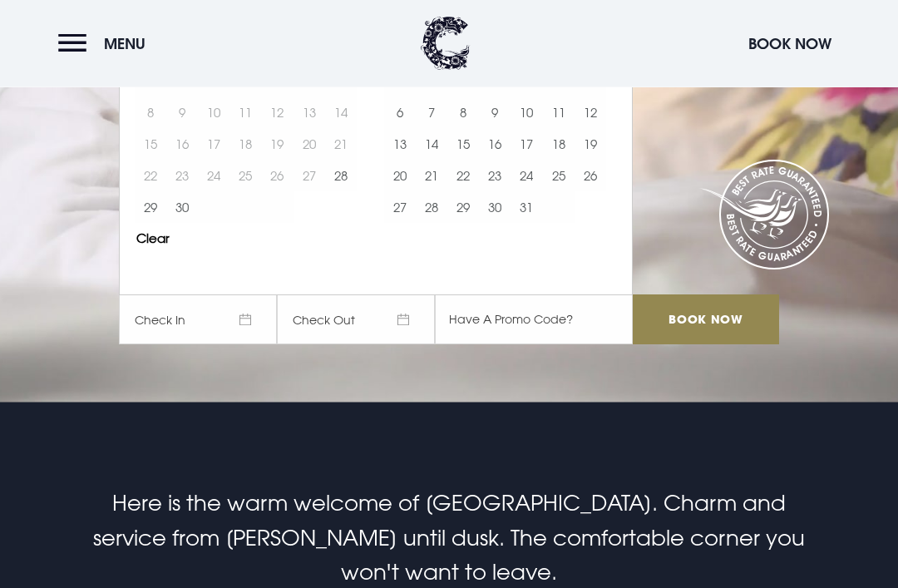
scroll to position [185, 0]
click at [559, 96] on button "4" at bounding box center [559, 81] width 32 height 32
click at [534, 96] on button "3" at bounding box center [526, 81] width 32 height 32
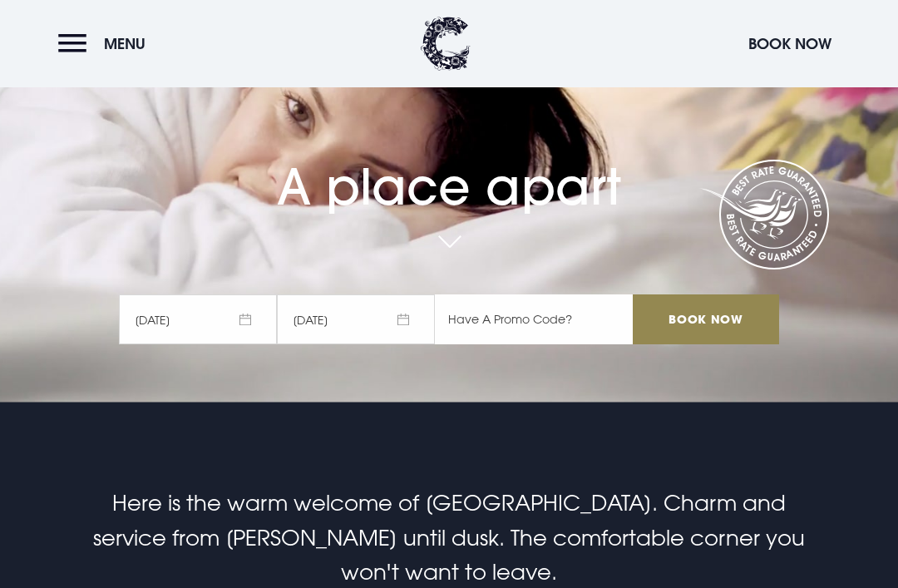
click at [539, 344] on input "text" at bounding box center [534, 319] width 198 height 50
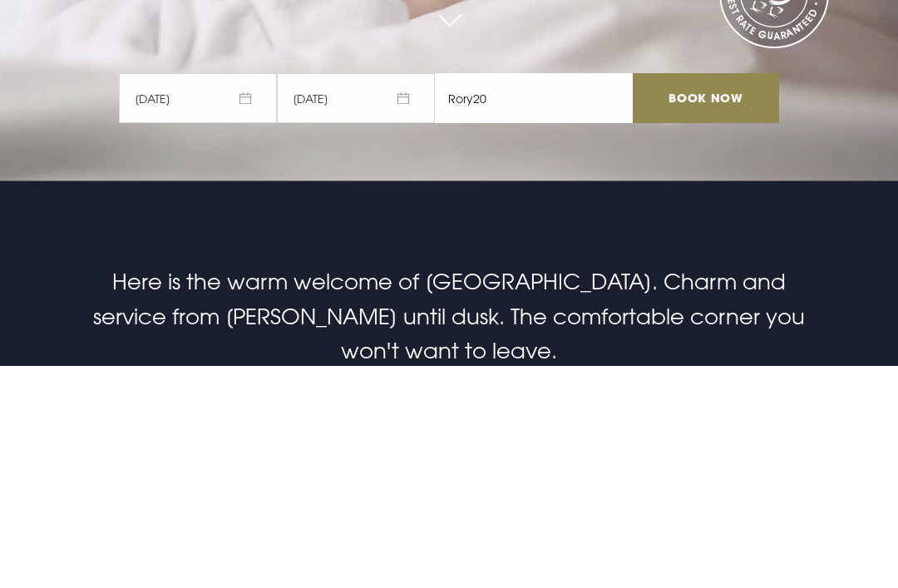
type input "Rory20"
click at [706, 295] on input "Book Now" at bounding box center [705, 320] width 146 height 50
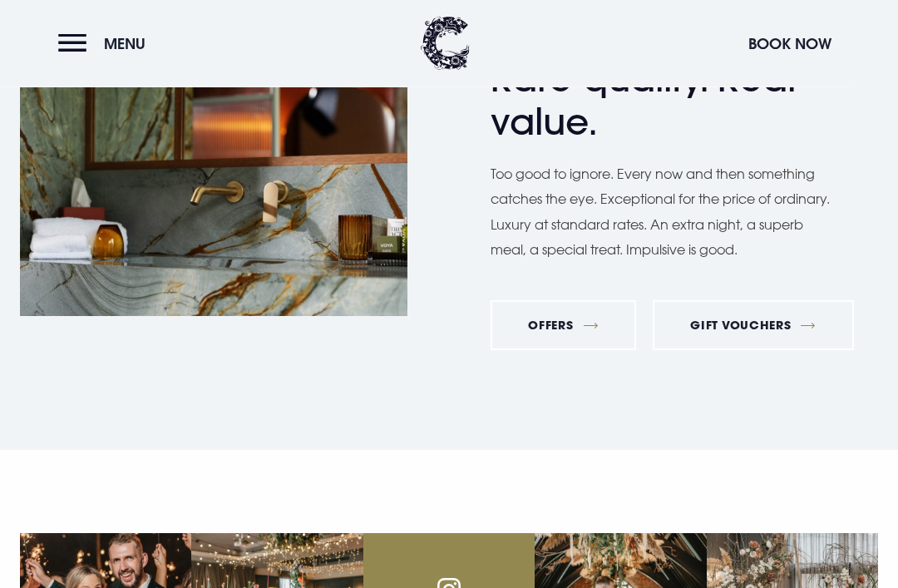
scroll to position [5369, 0]
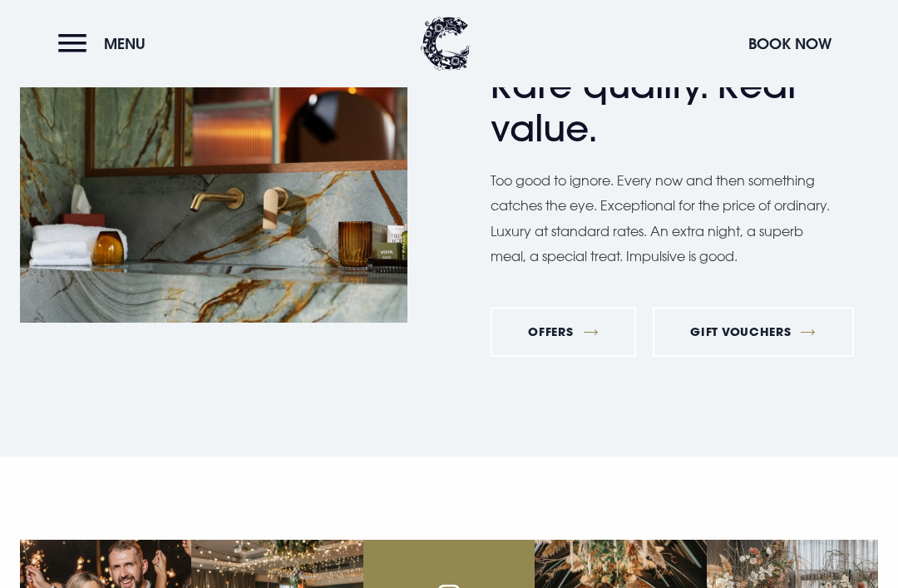
click at [567, 357] on link "Offers" at bounding box center [562, 332] width 145 height 50
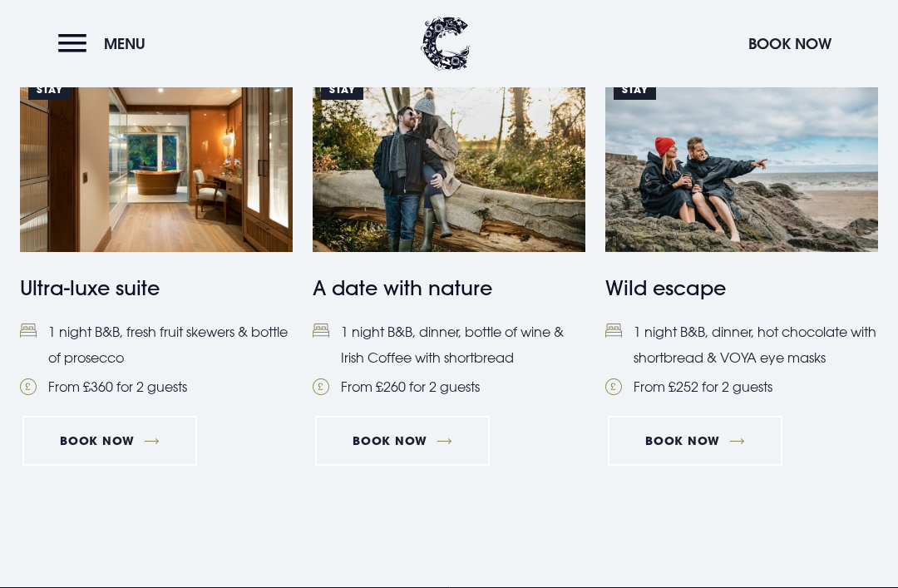
scroll to position [1653, 0]
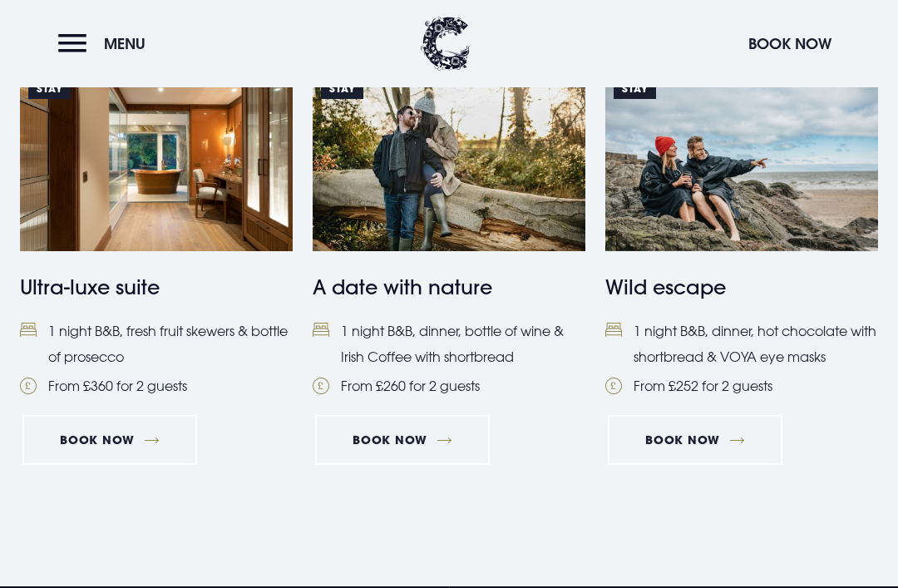
click at [710, 431] on link "BOOK NOW" at bounding box center [695, 440] width 175 height 50
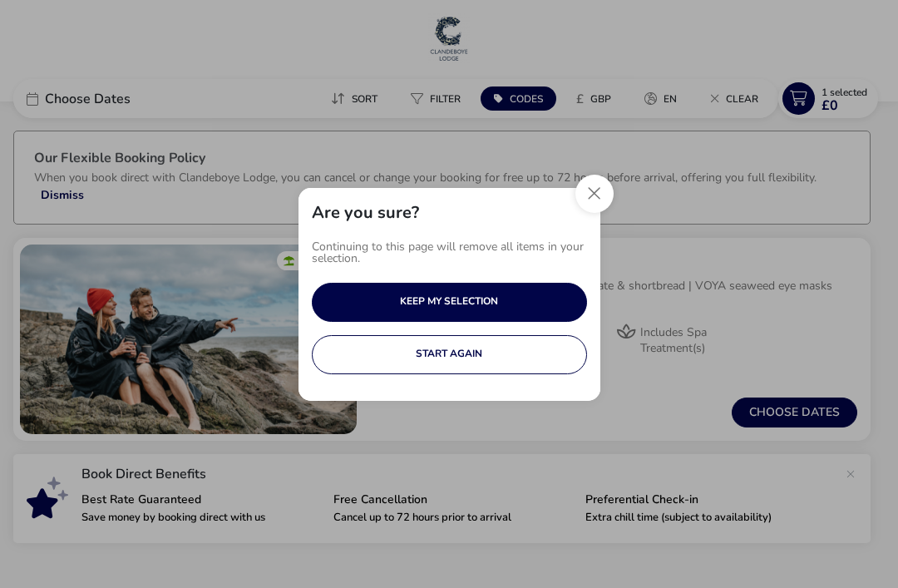
click at [593, 441] on div "Are you sure? Continuing to this page will remove all items in your selection. …" at bounding box center [449, 294] width 898 height 588
click at [510, 354] on button "START AGAIN" at bounding box center [449, 354] width 275 height 39
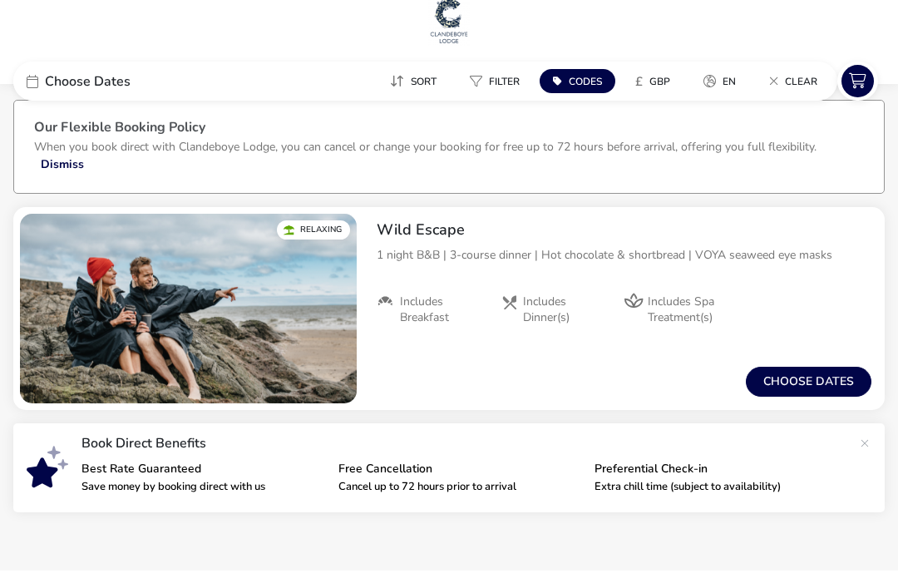
scroll to position [11, 0]
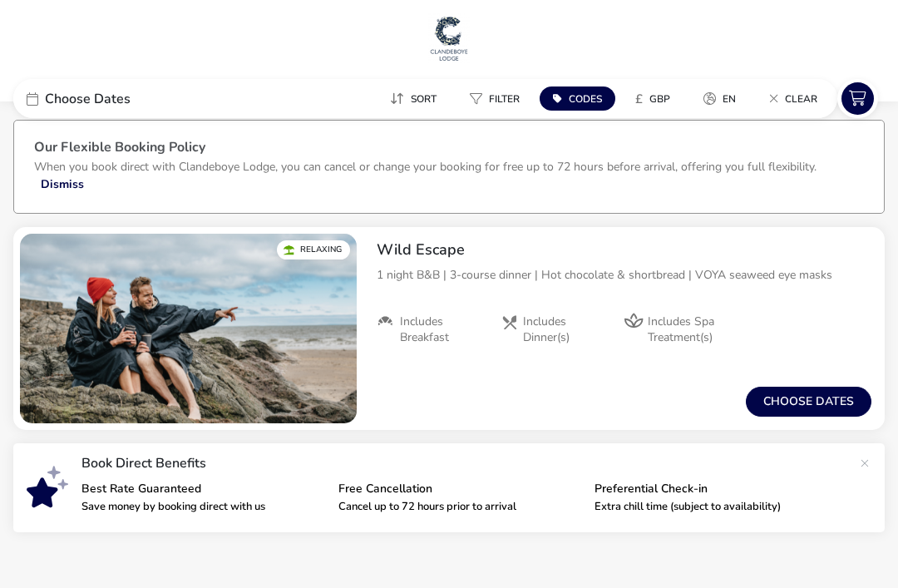
click at [803, 404] on button "Choose dates" at bounding box center [808, 401] width 125 height 30
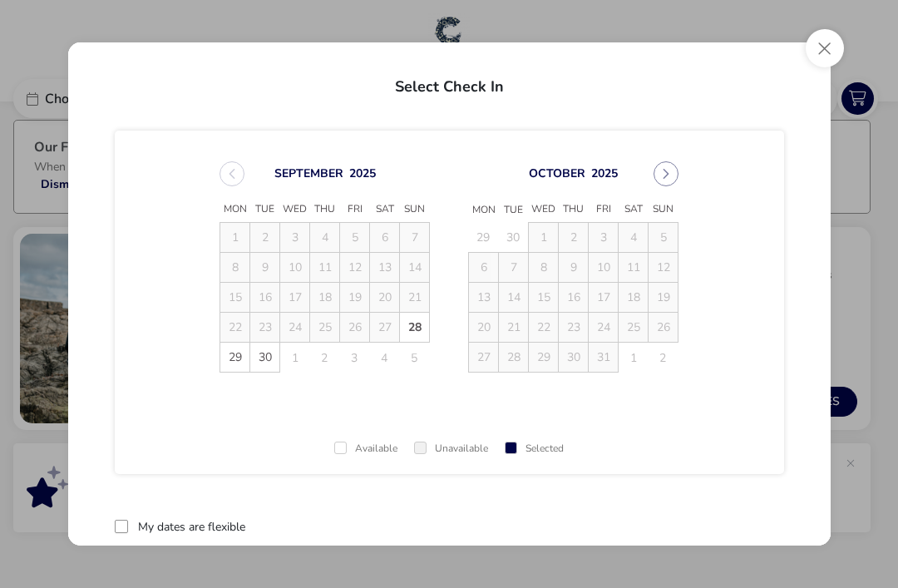
click at [635, 243] on td "4" at bounding box center [633, 238] width 30 height 30
click at [630, 249] on td "4" at bounding box center [633, 238] width 30 height 30
click at [629, 243] on td "4" at bounding box center [633, 238] width 30 height 30
click at [637, 265] on td "11" at bounding box center [633, 268] width 30 height 30
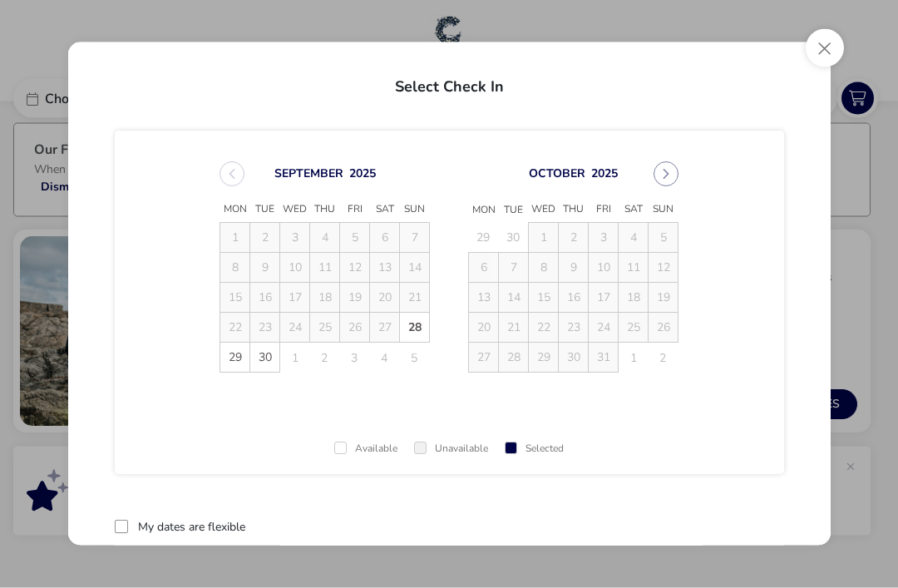
click at [637, 234] on td "4" at bounding box center [633, 238] width 30 height 30
click at [613, 241] on td "3" at bounding box center [603, 238] width 30 height 30
click at [626, 392] on div "October 2025 Mon Tue Wed Thu Fri Sat Sun 29 30 1 2 3 4 5 6 7 8 9 10 11 12 13 14…" at bounding box center [573, 266] width 240 height 251
click at [642, 240] on td "4" at bounding box center [633, 238] width 30 height 30
click at [420, 333] on span "28" at bounding box center [414, 327] width 29 height 29
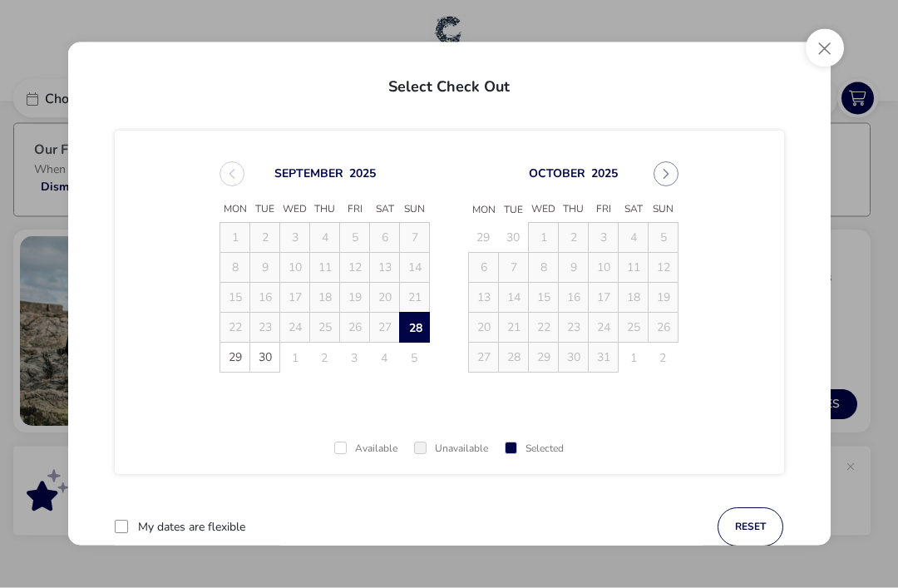
scroll to position [8, 0]
click at [239, 370] on span "29" at bounding box center [235, 357] width 29 height 29
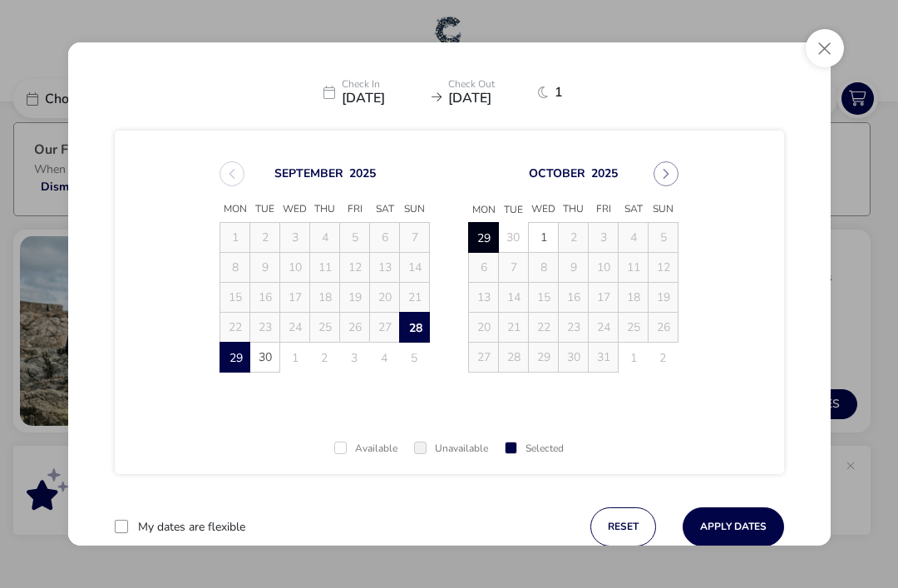
click at [640, 259] on td "11" at bounding box center [633, 268] width 30 height 30
click at [630, 248] on td "4" at bounding box center [633, 238] width 30 height 30
click at [627, 245] on td "4" at bounding box center [633, 238] width 30 height 30
click at [392, 364] on td "4" at bounding box center [385, 357] width 30 height 30
click at [391, 367] on td "4" at bounding box center [385, 357] width 30 height 30
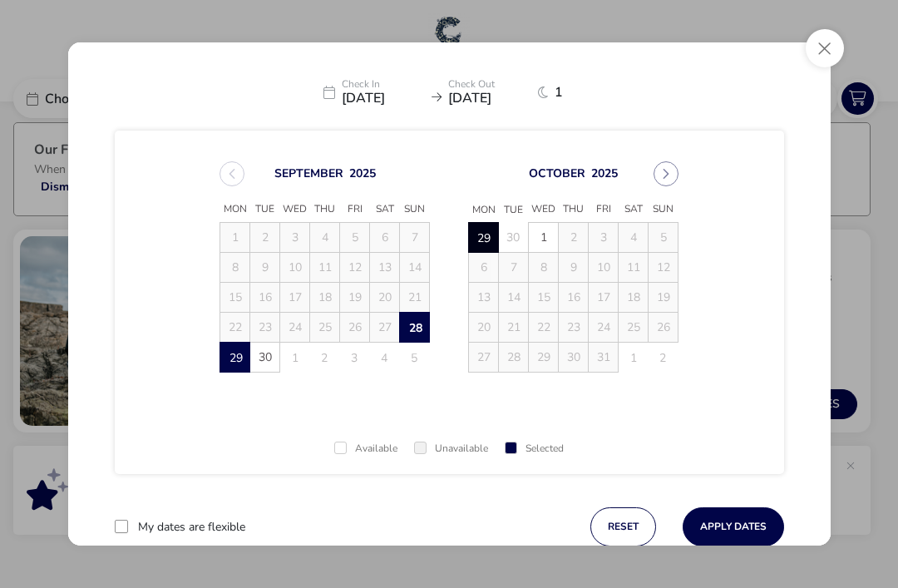
click at [392, 364] on td "4" at bounding box center [385, 357] width 30 height 30
click at [391, 363] on td "4" at bounding box center [385, 357] width 30 height 30
click at [745, 541] on button "Apply Dates" at bounding box center [732, 526] width 101 height 39
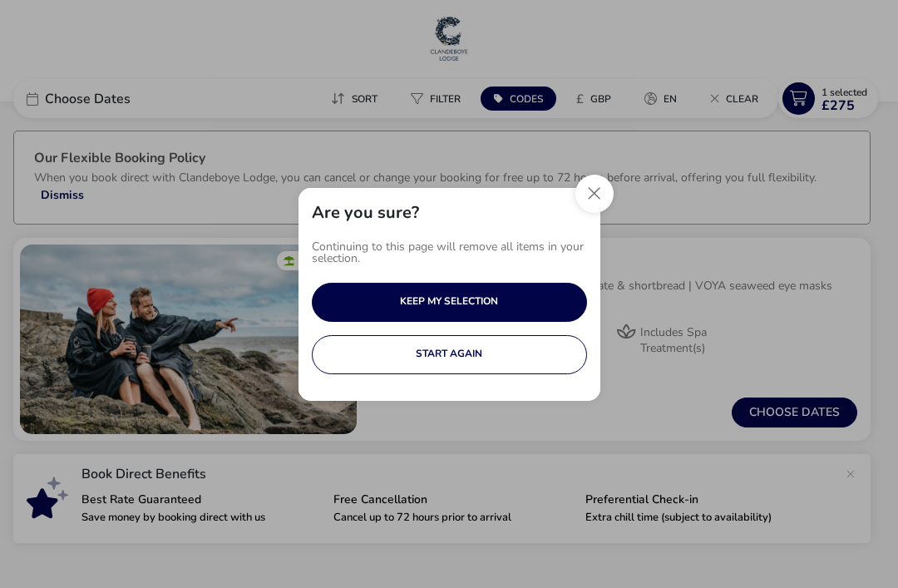
click at [590, 195] on button "Close" at bounding box center [594, 194] width 38 height 38
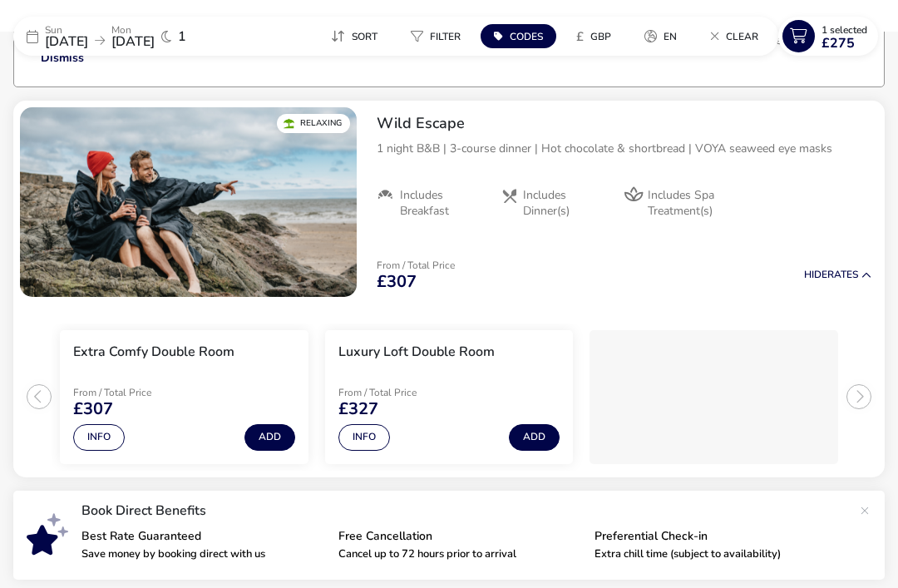
scroll to position [141, 0]
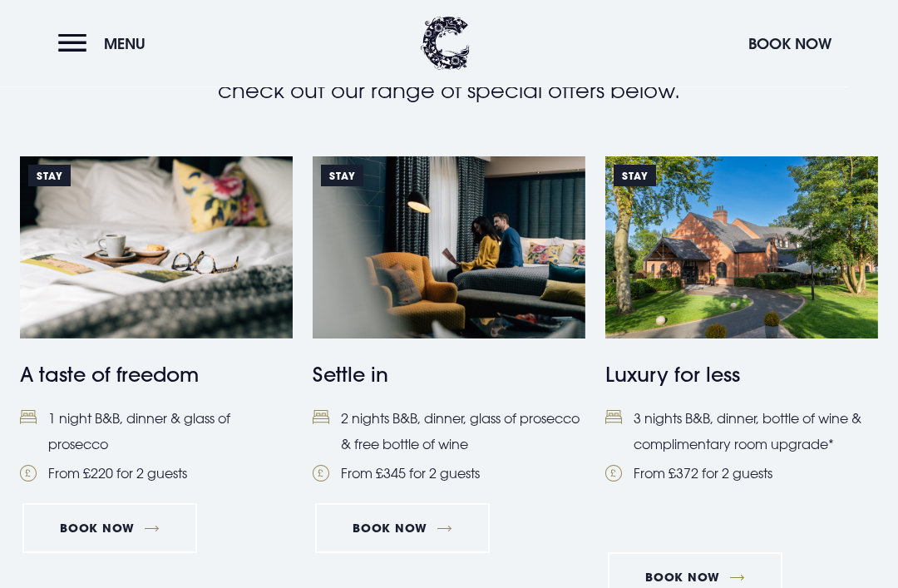
scroll to position [644, 0]
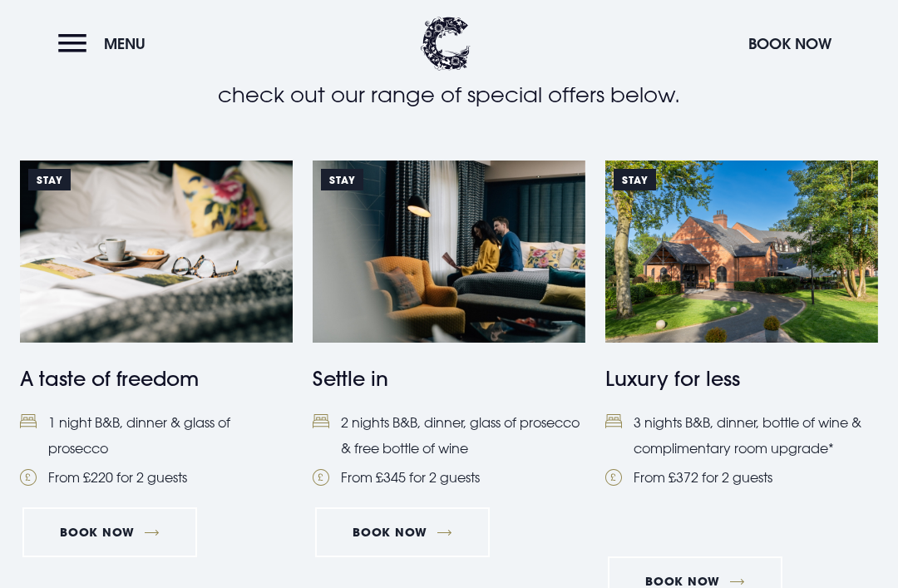
click at [119, 526] on link "Book Now" at bounding box center [109, 532] width 175 height 50
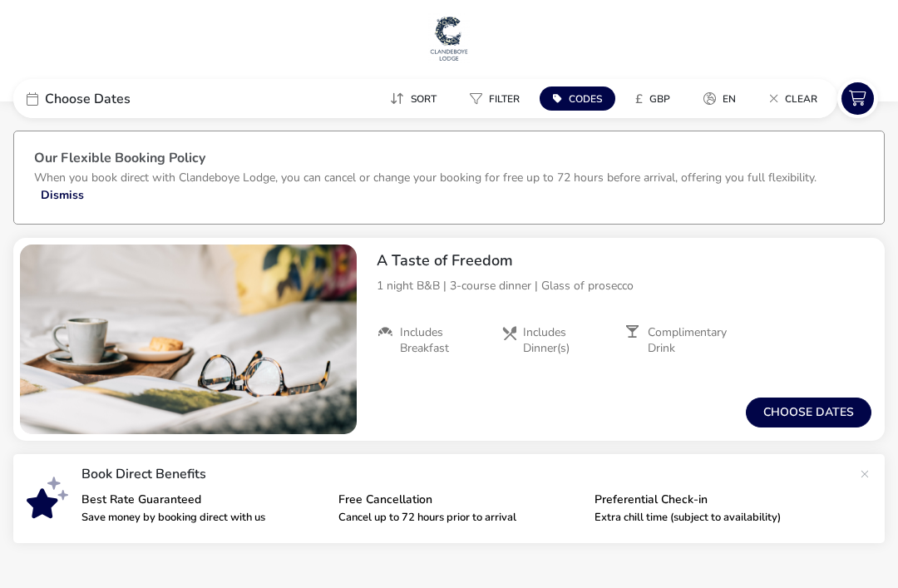
click at [823, 416] on button "Choose dates" at bounding box center [808, 412] width 125 height 30
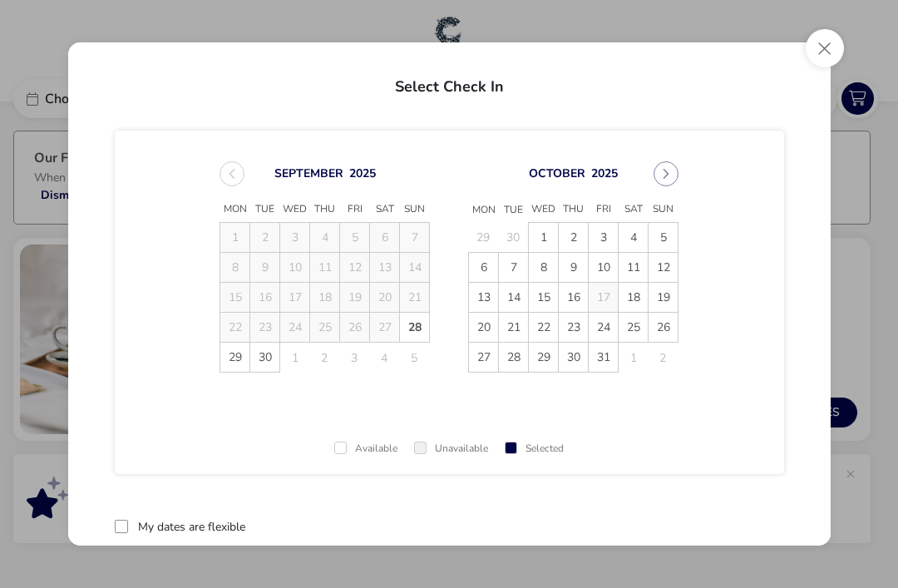
click at [635, 240] on span "4" at bounding box center [632, 237] width 29 height 29
click at [668, 246] on span "5" at bounding box center [663, 238] width 29 height 29
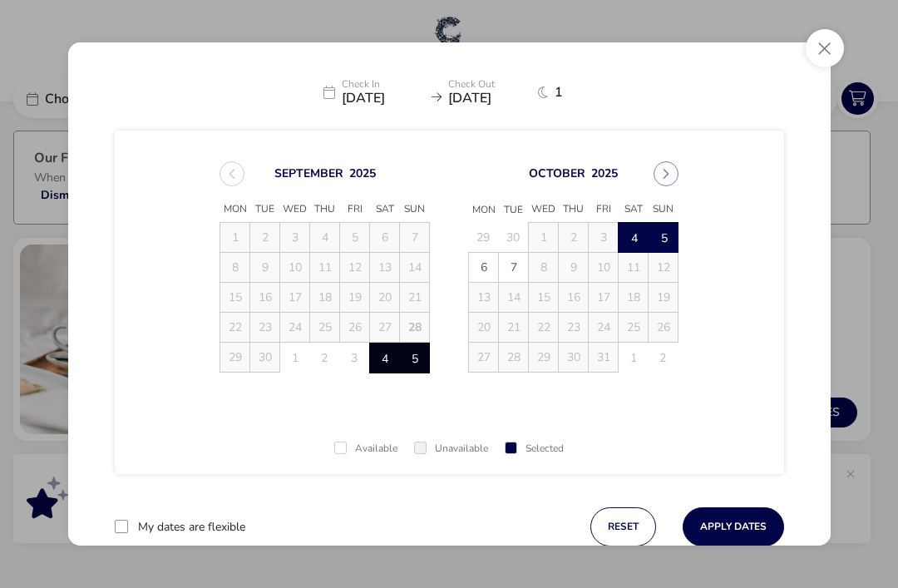
click at [736, 530] on button "Apply Dates" at bounding box center [732, 526] width 101 height 39
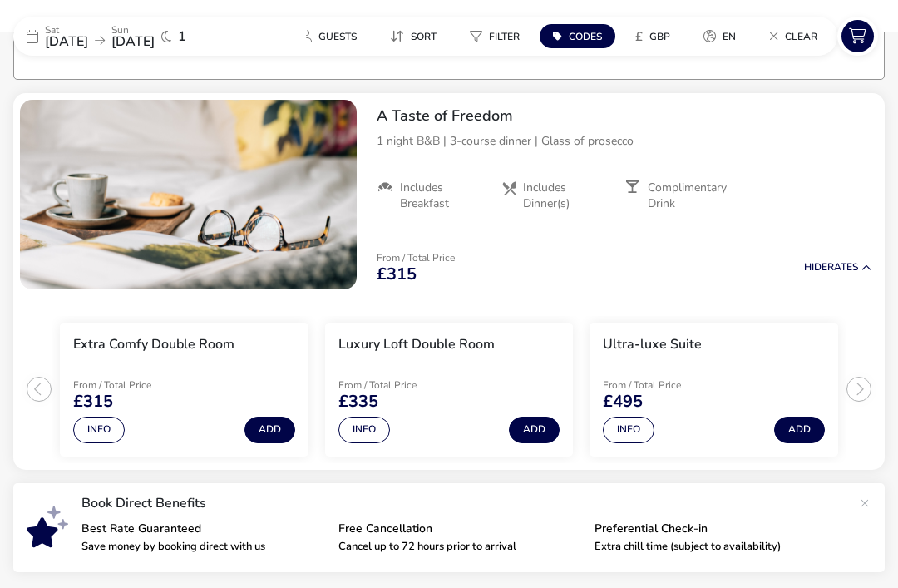
scroll to position [154, 0]
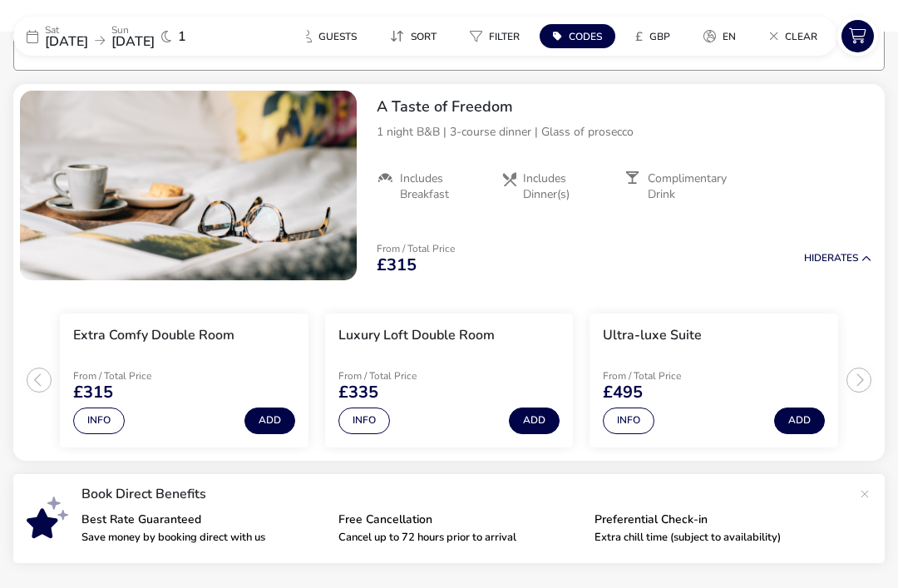
click at [275, 423] on button "Add" at bounding box center [269, 420] width 51 height 27
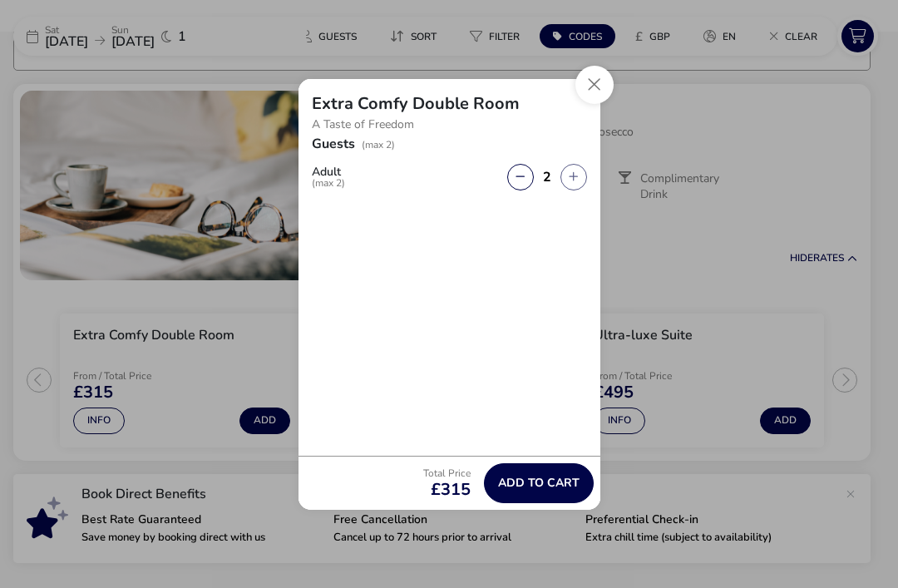
click at [554, 485] on span "Add to cart" at bounding box center [538, 482] width 81 height 12
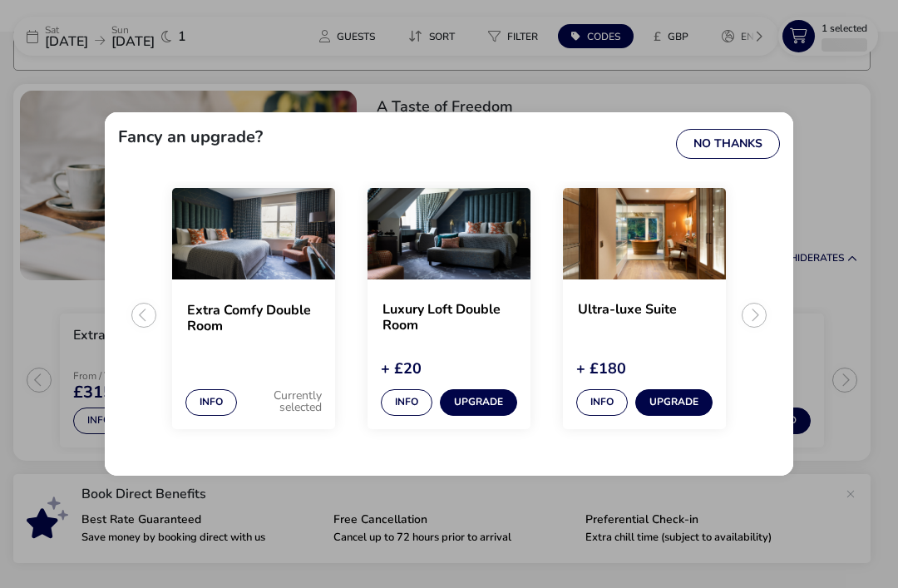
click at [744, 152] on button "No Thanks" at bounding box center [728, 144] width 104 height 30
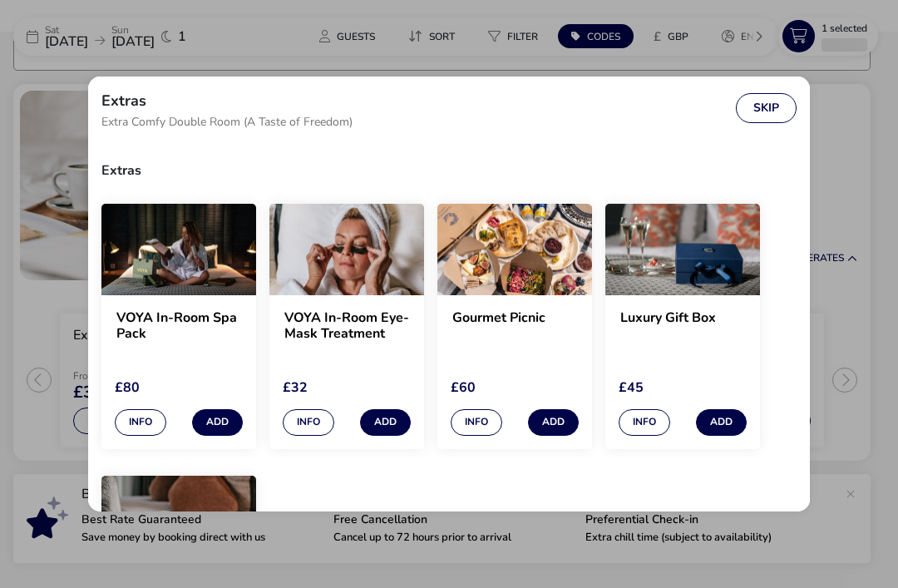
click at [770, 104] on button "Skip" at bounding box center [766, 108] width 61 height 30
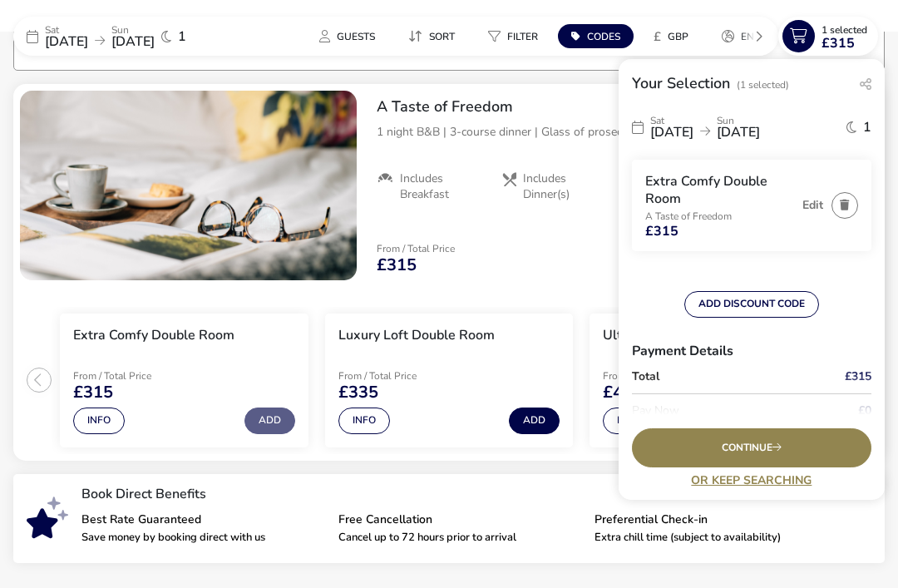
click at [790, 303] on button "ADD DISCOUNT CODE" at bounding box center [751, 304] width 135 height 27
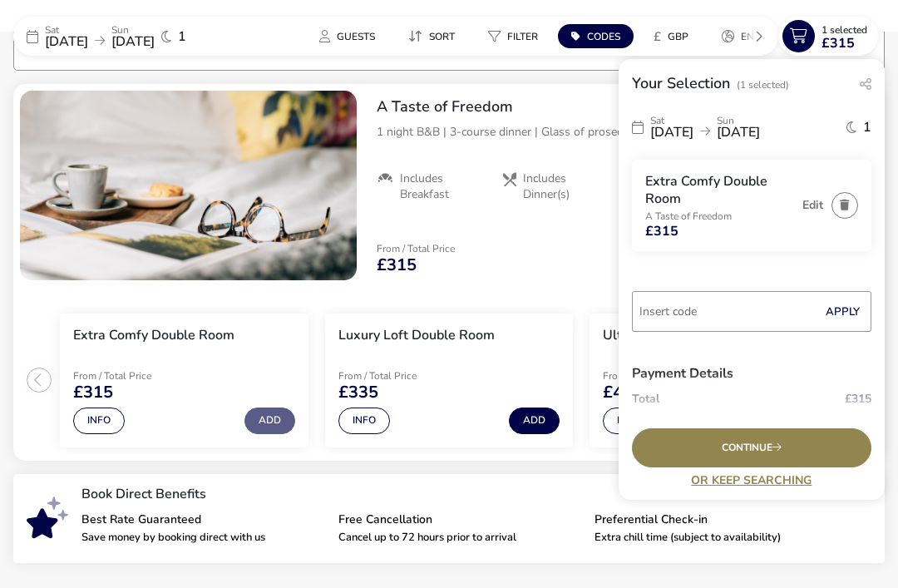
click at [745, 311] on input "Code" at bounding box center [751, 311] width 239 height 41
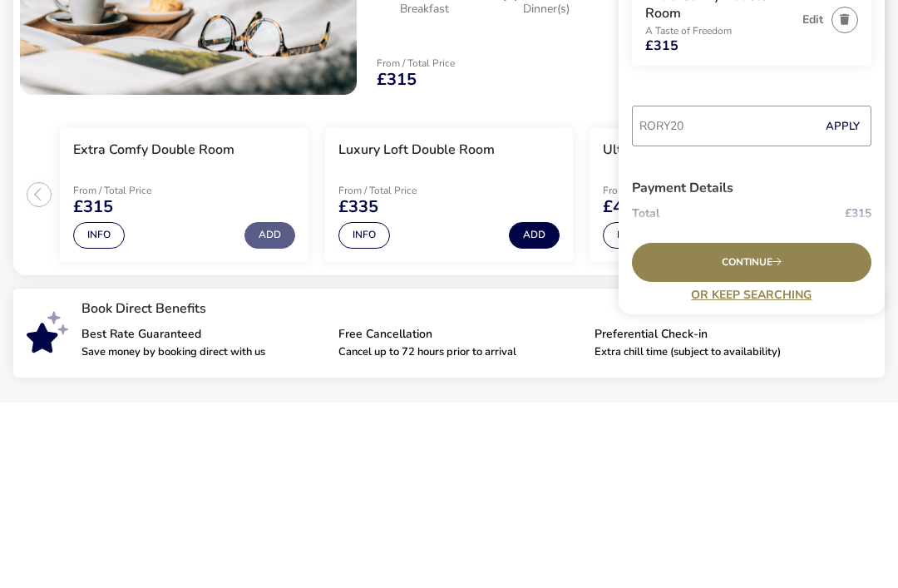
type input "RORY20"
click at [845, 294] on button "Apply" at bounding box center [842, 311] width 51 height 35
